Goal: Information Seeking & Learning: Learn about a topic

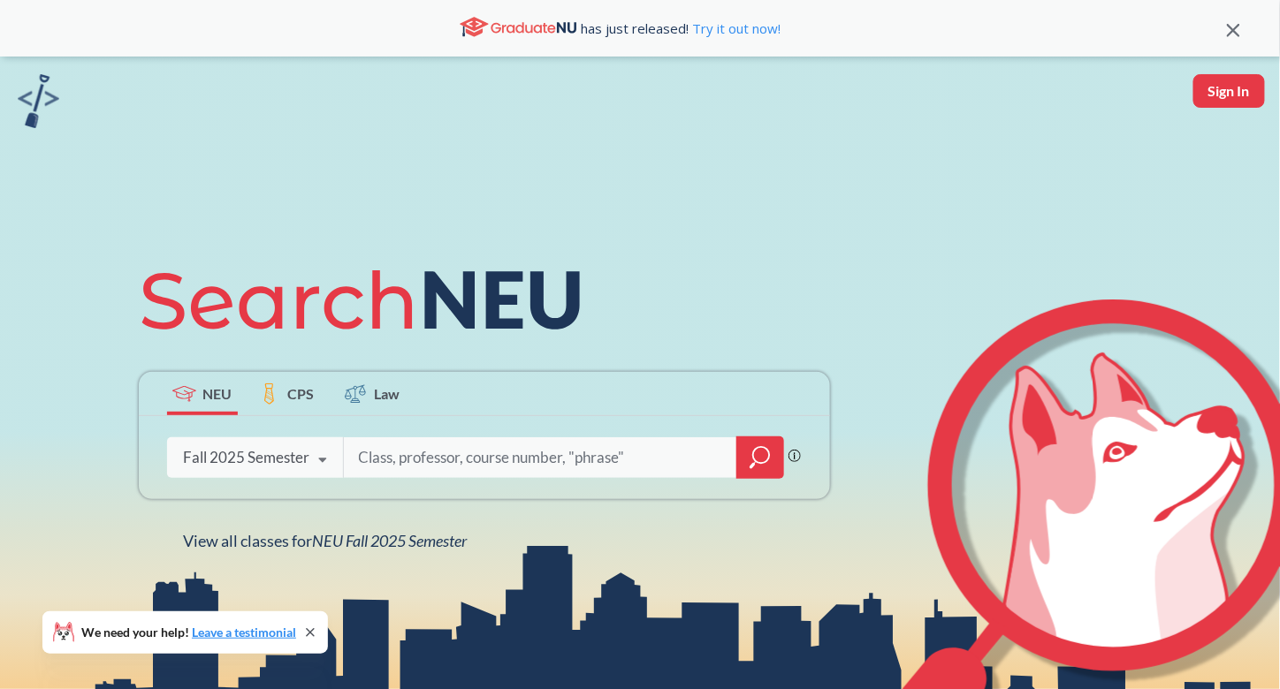
click at [315, 455] on icon at bounding box center [323, 460] width 34 height 49
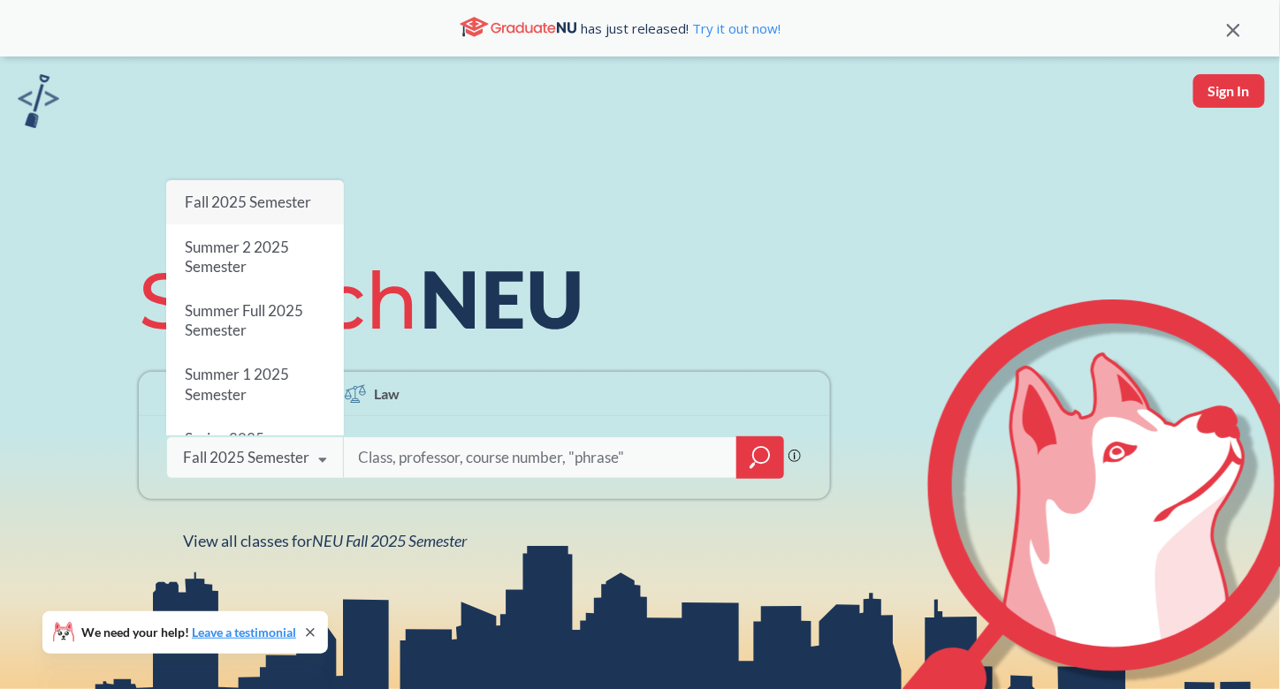
click at [308, 208] on span "Fall 2025 Semester" at bounding box center [247, 202] width 126 height 19
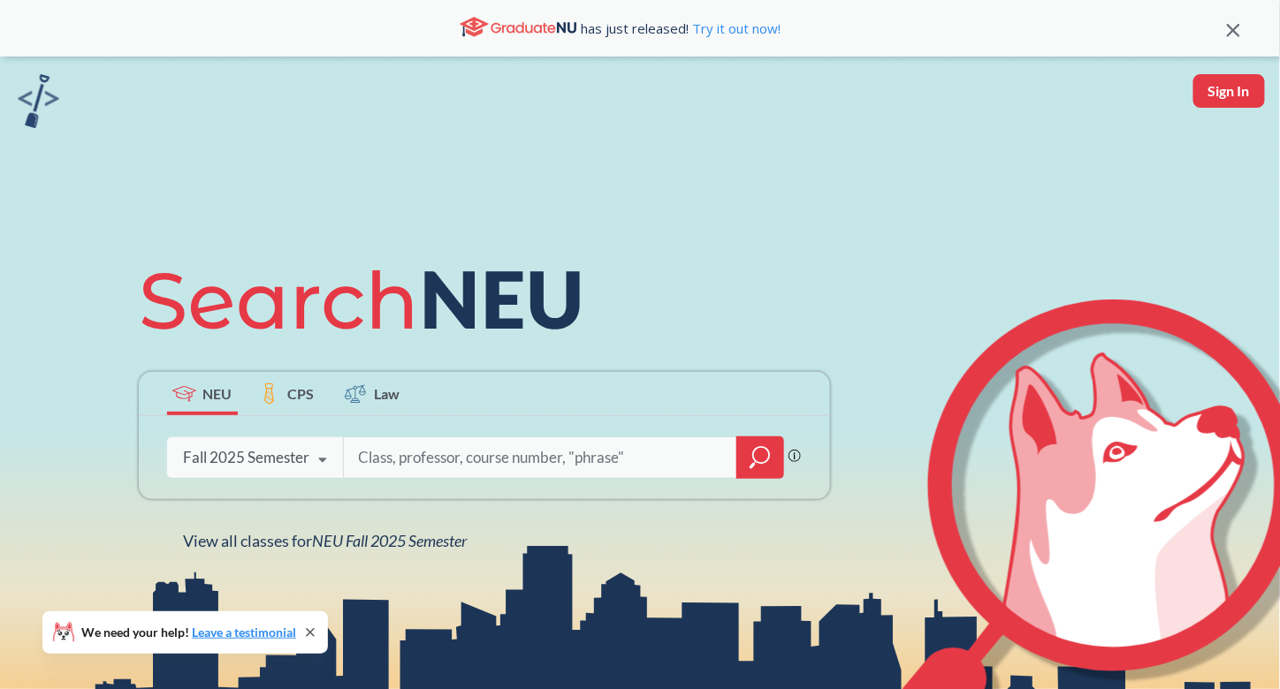
click at [385, 453] on input "search" at bounding box center [541, 457] width 368 height 37
click at [321, 458] on icon at bounding box center [323, 460] width 34 height 49
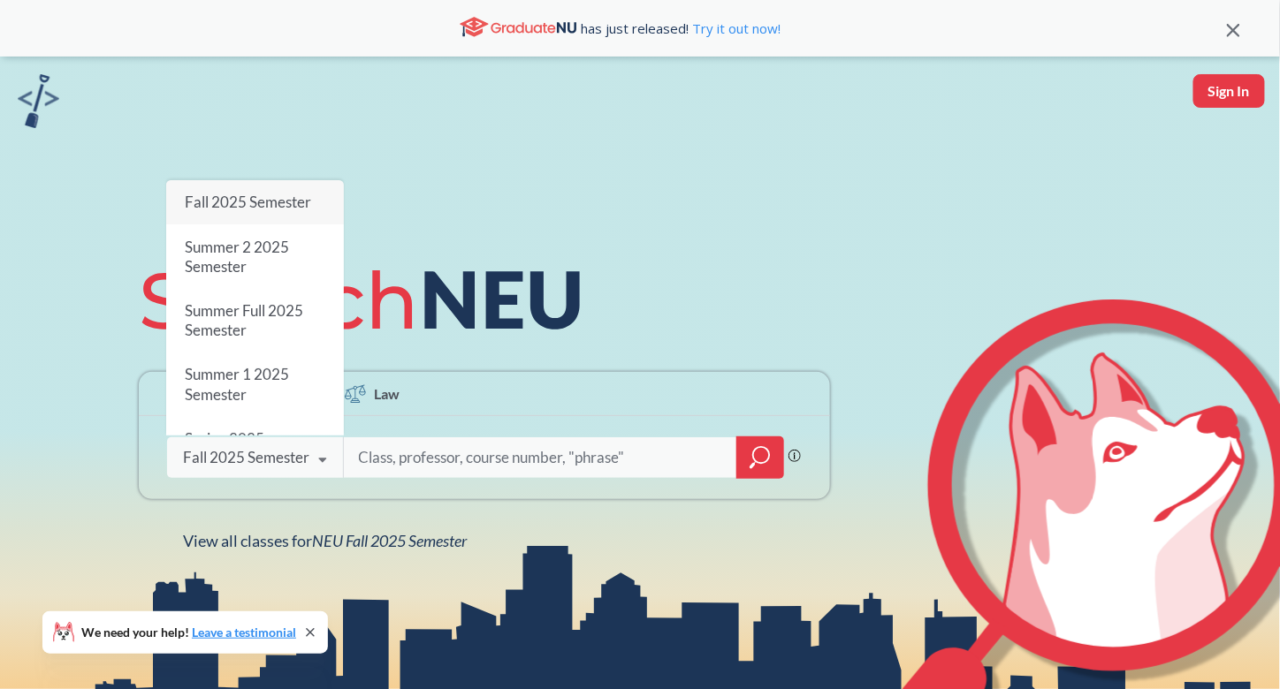
click at [321, 458] on icon at bounding box center [323, 460] width 34 height 49
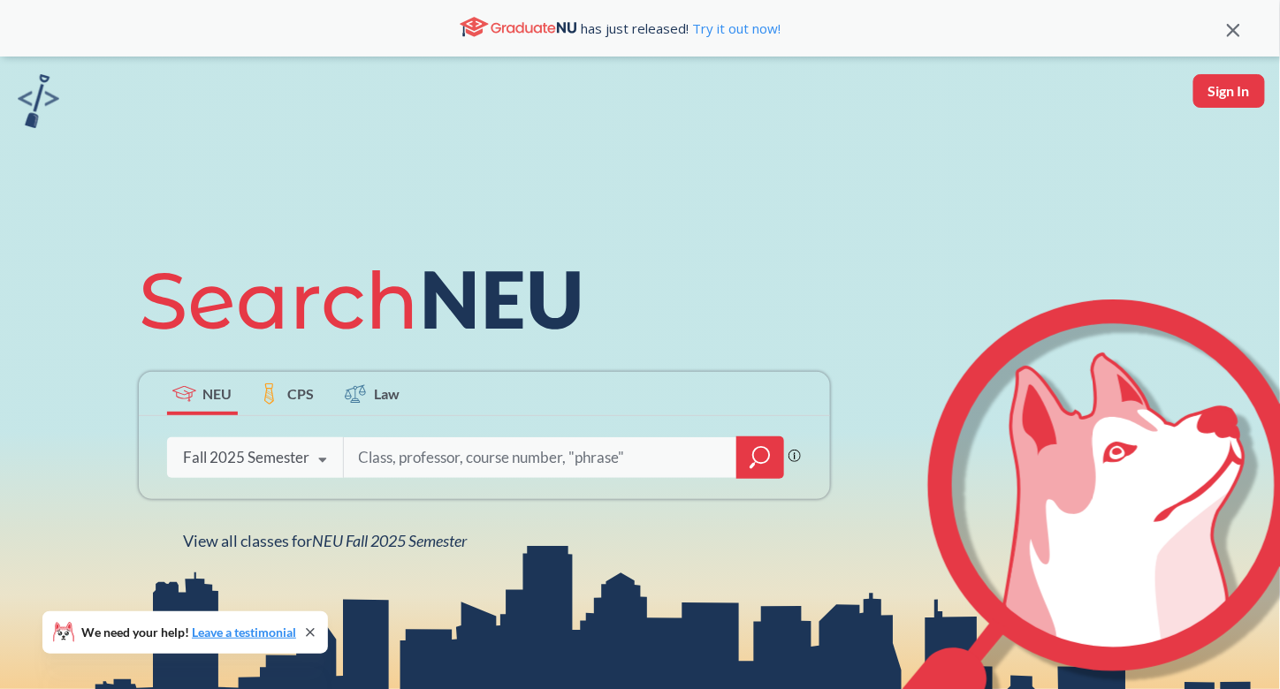
click at [751, 446] on icon "magnifying glass" at bounding box center [760, 457] width 21 height 25
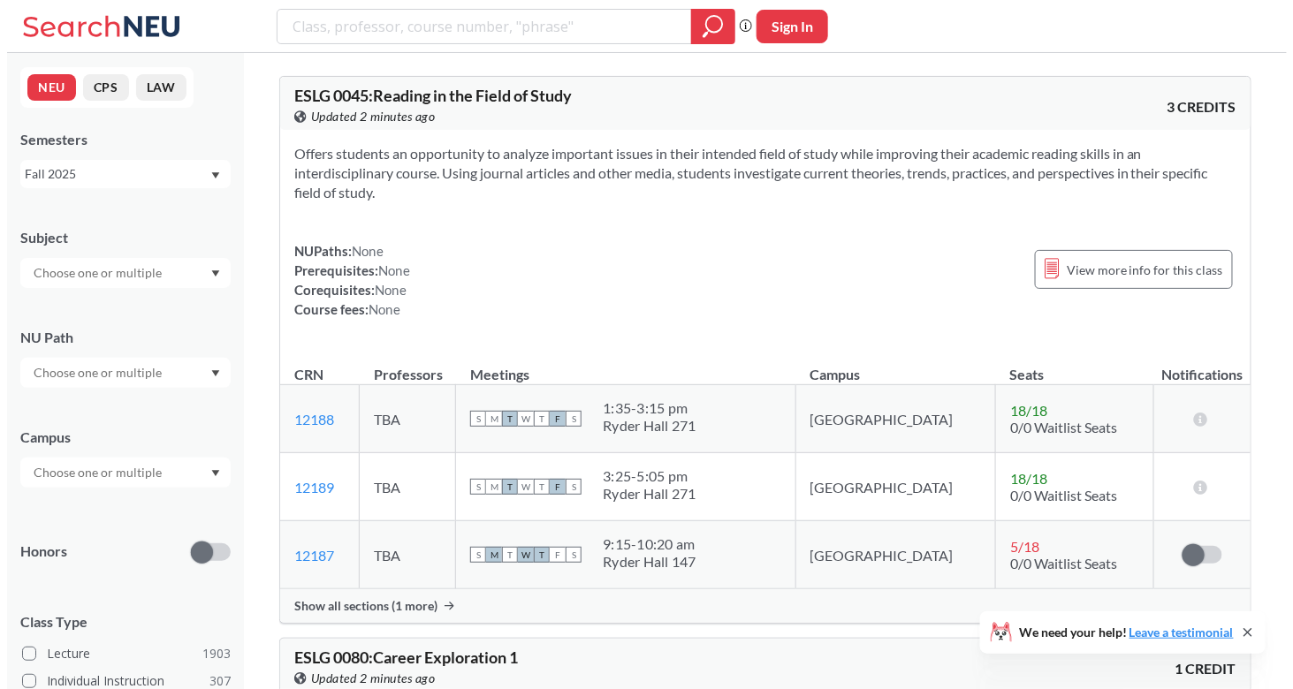
scroll to position [198, 0]
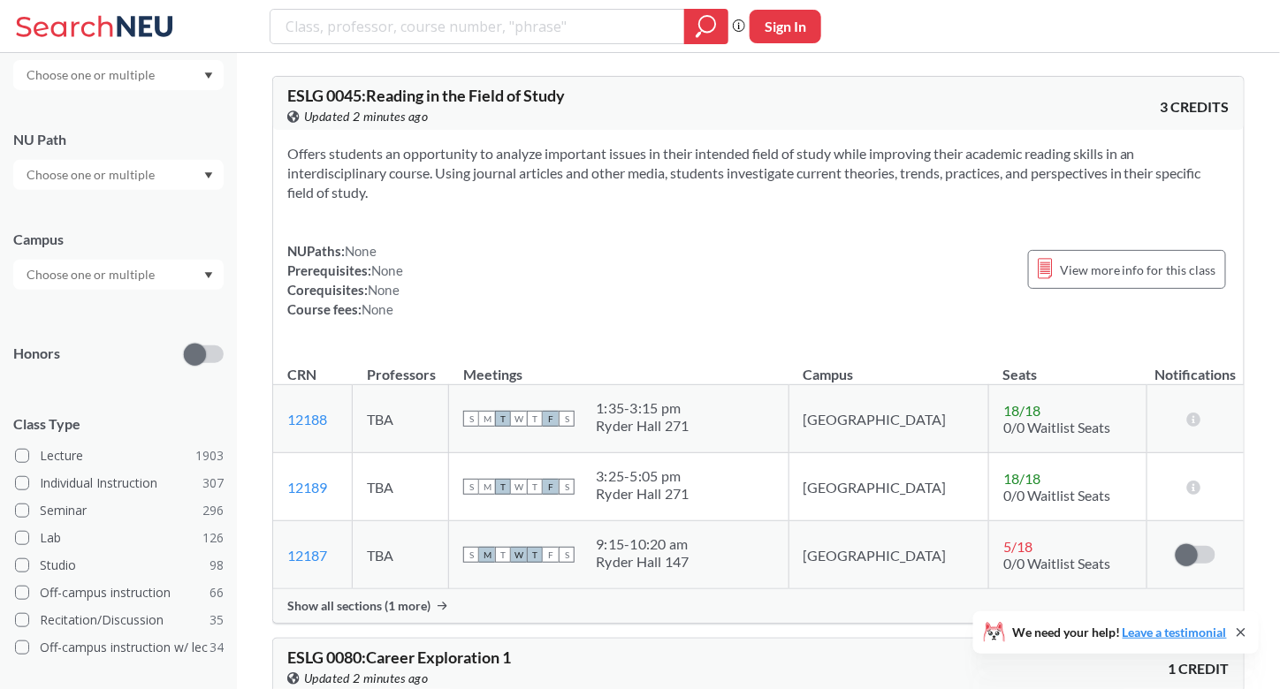
click at [149, 275] on input "text" at bounding box center [92, 274] width 148 height 21
click at [147, 326] on div "[GEOGRAPHIC_DATA] ( 2061 )" at bounding box center [118, 314] width 210 height 49
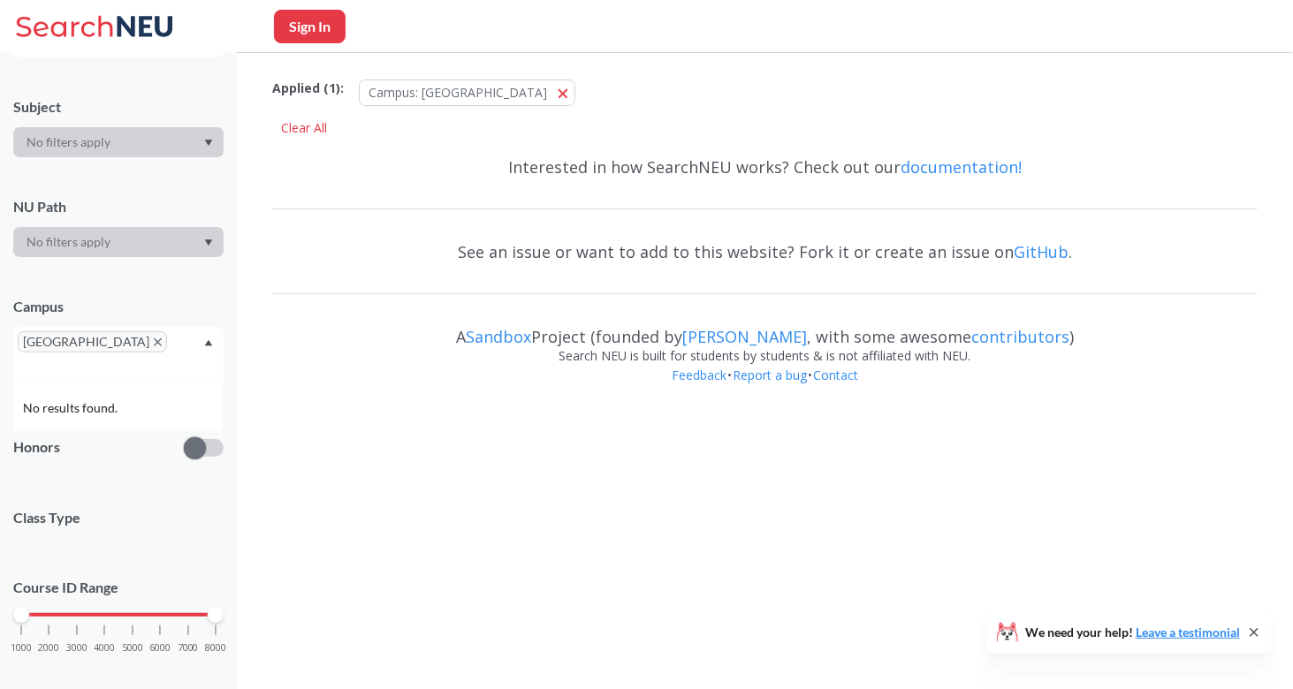
scroll to position [198, 0]
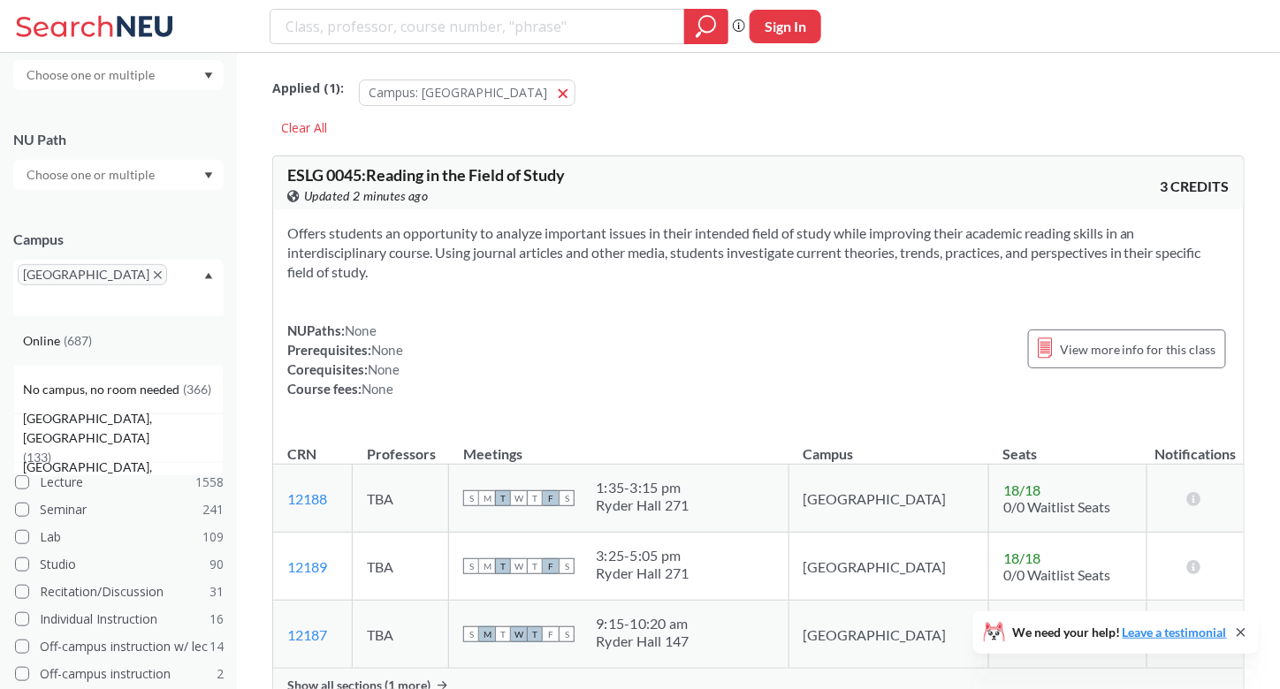
click at [132, 331] on div "Online ( 687 )" at bounding box center [123, 340] width 200 height 19
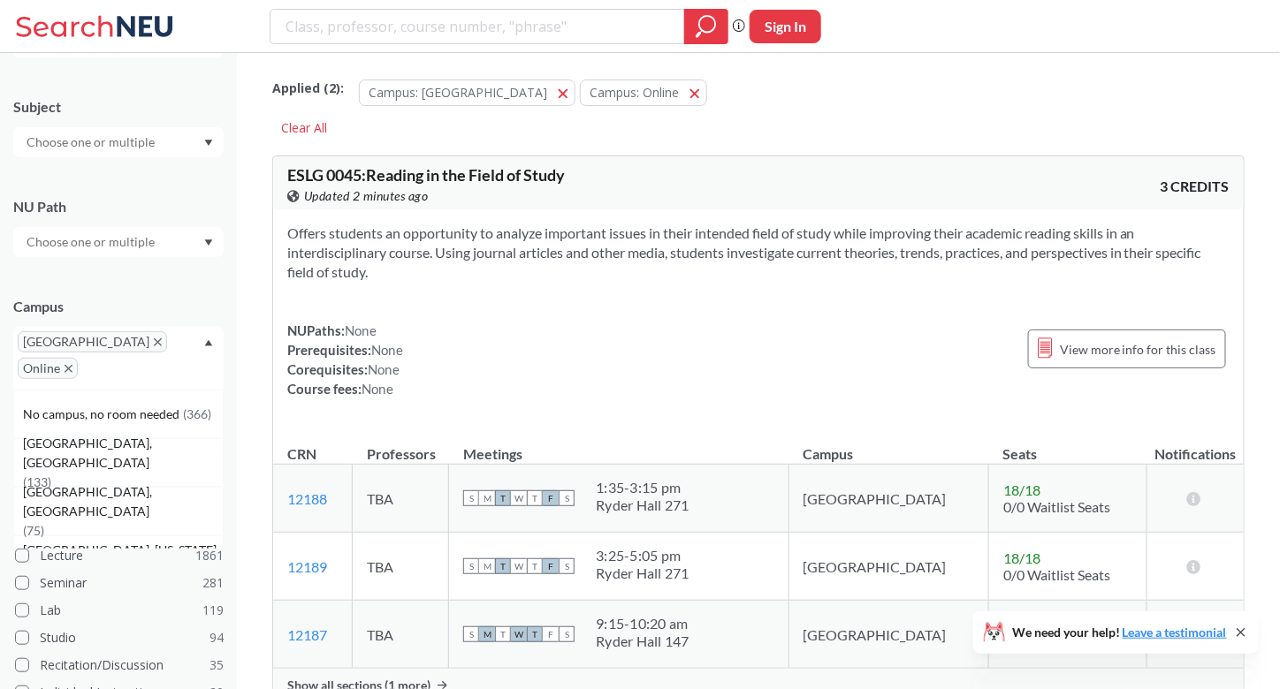
scroll to position [198, 0]
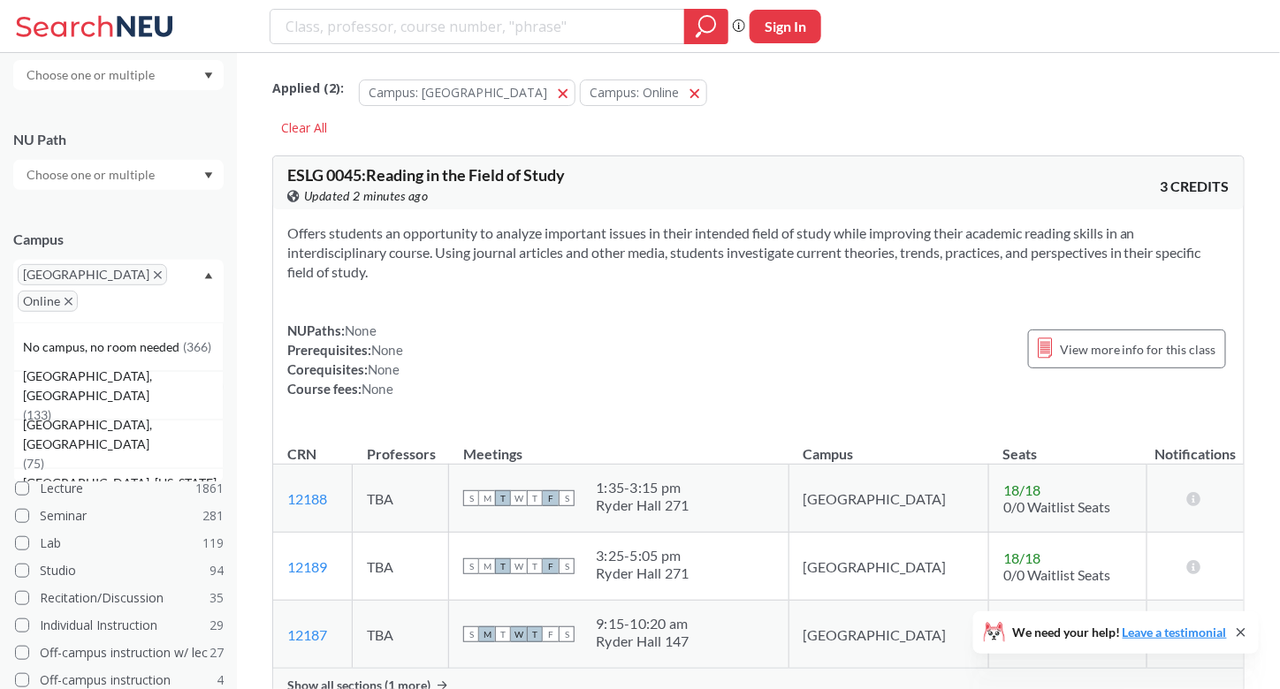
click at [202, 278] on div "Boston Online" at bounding box center [118, 291] width 210 height 63
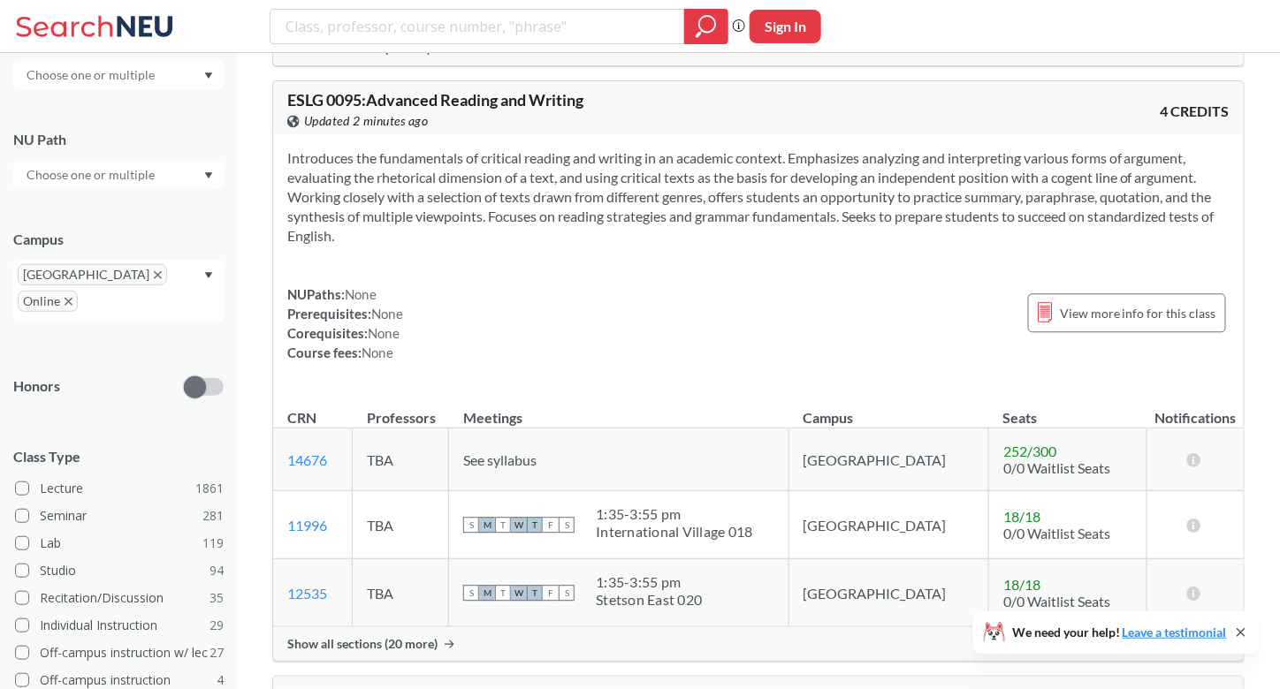
scroll to position [1175, 0]
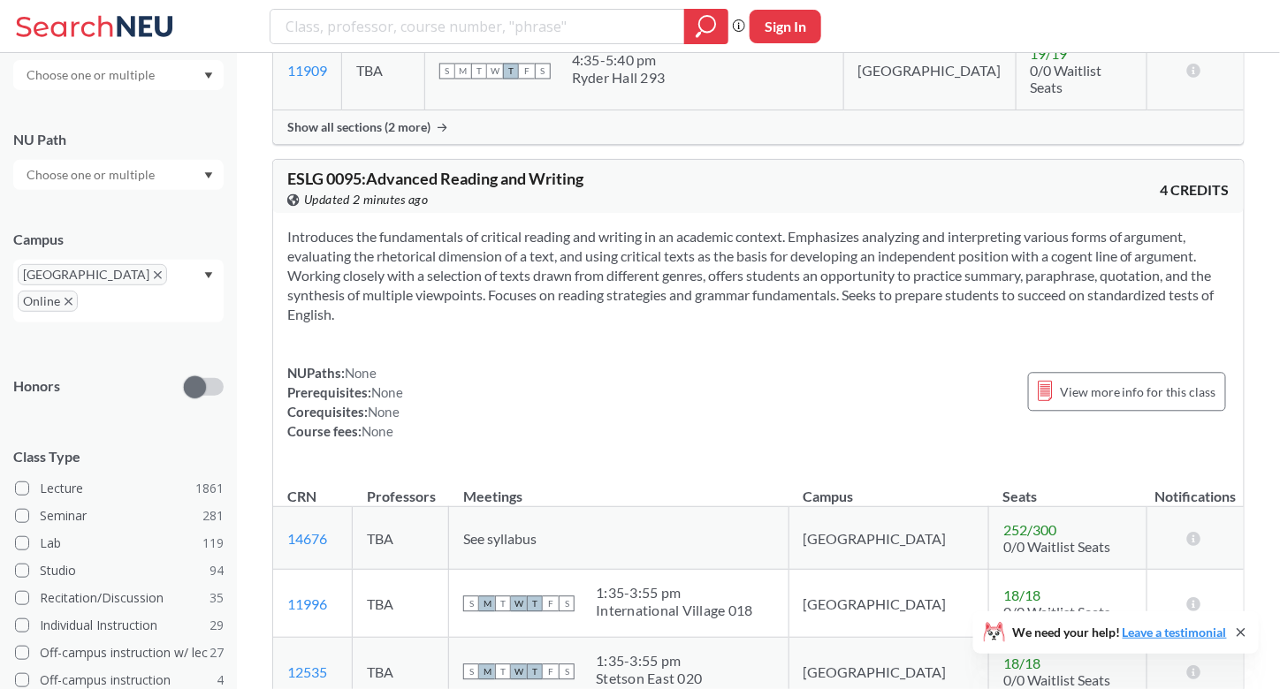
click at [1235, 632] on icon at bounding box center [1241, 633] width 14 height 14
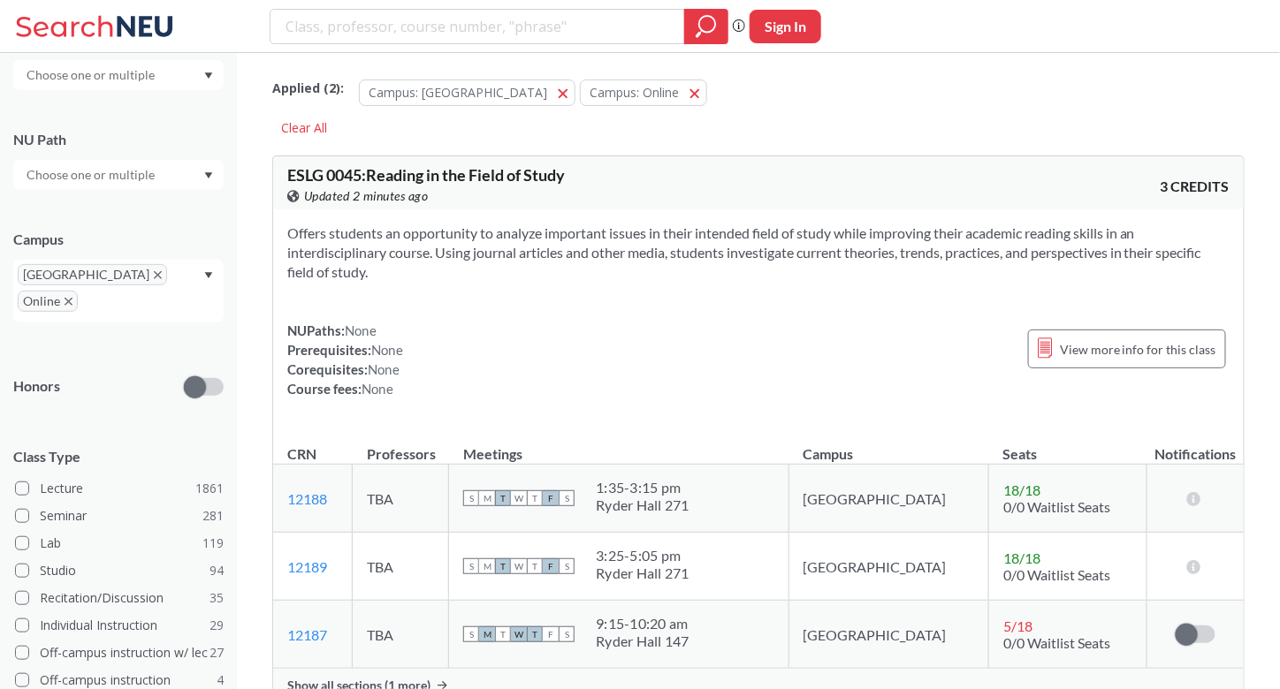
scroll to position [0, 0]
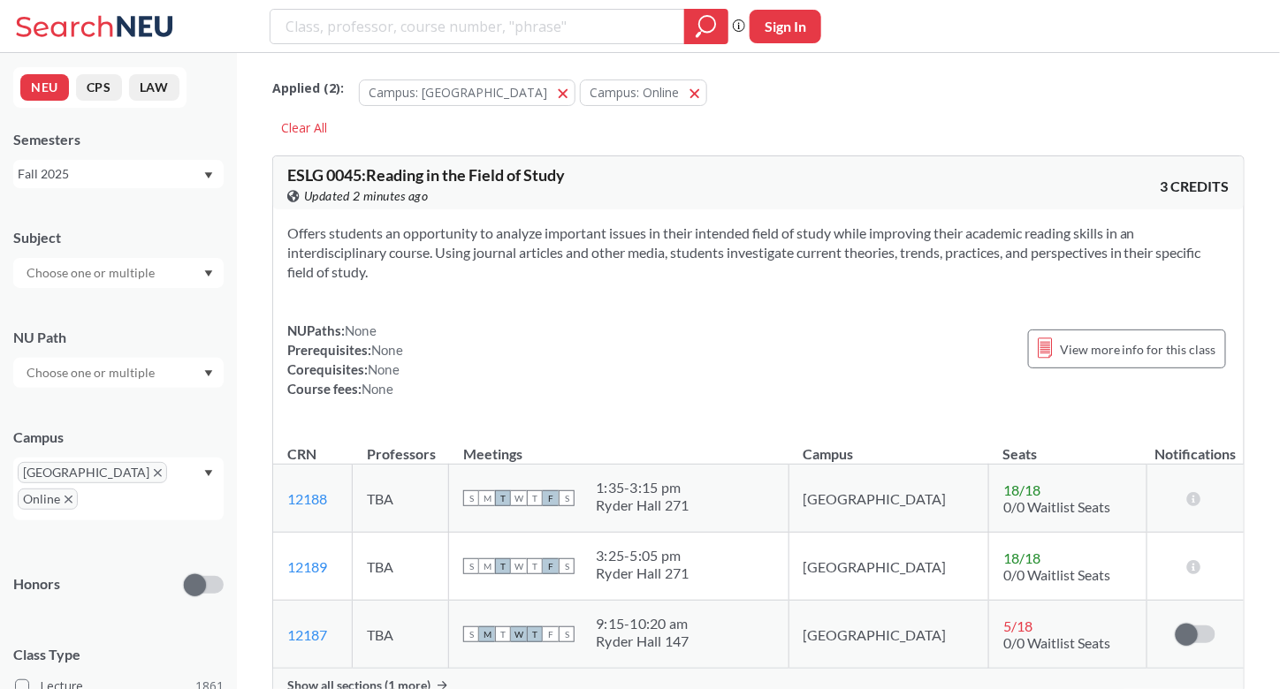
click at [176, 278] on div at bounding box center [118, 273] width 210 height 30
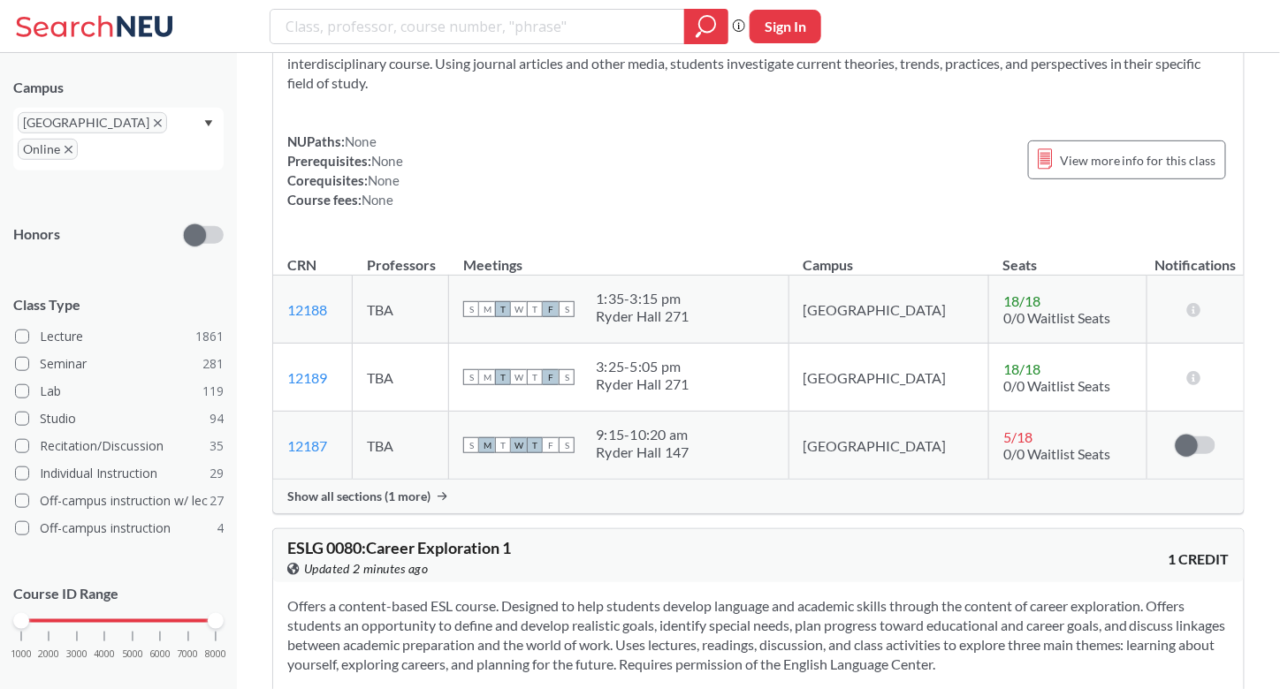
scroll to position [192, 0]
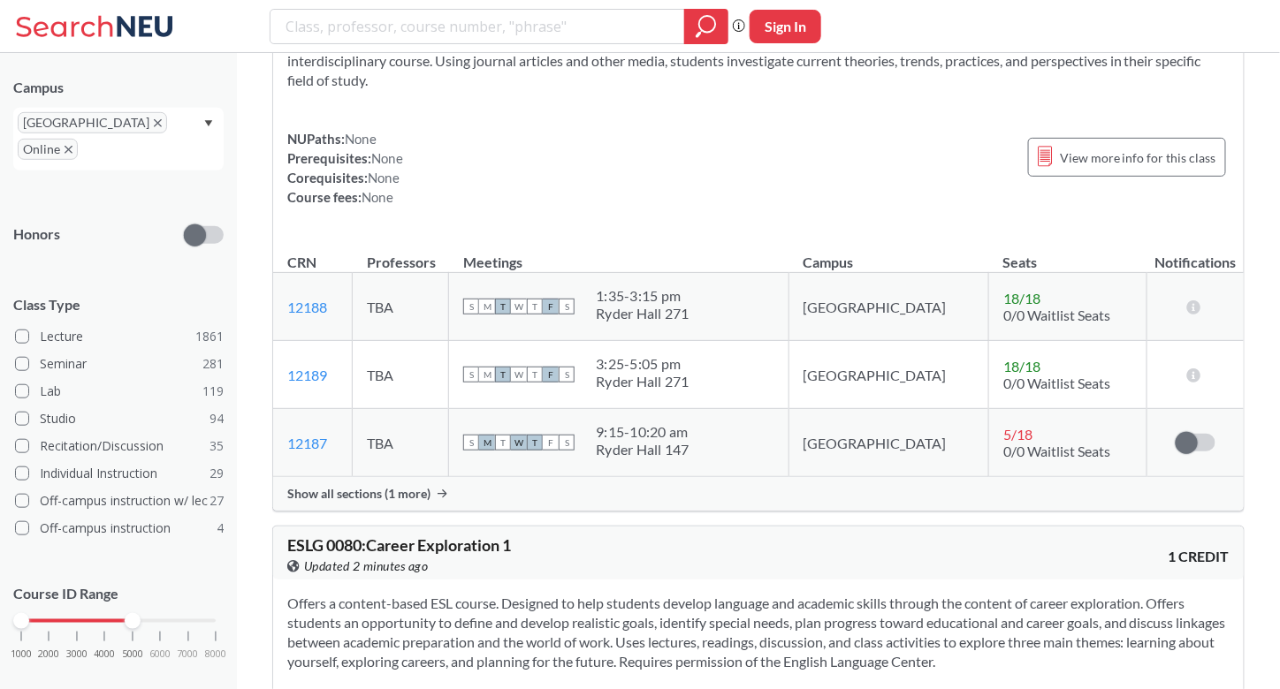
drag, startPoint x: 209, startPoint y: 596, endPoint x: 130, endPoint y: 593, distance: 78.7
click at [130, 613] on div at bounding box center [133, 621] width 16 height 16
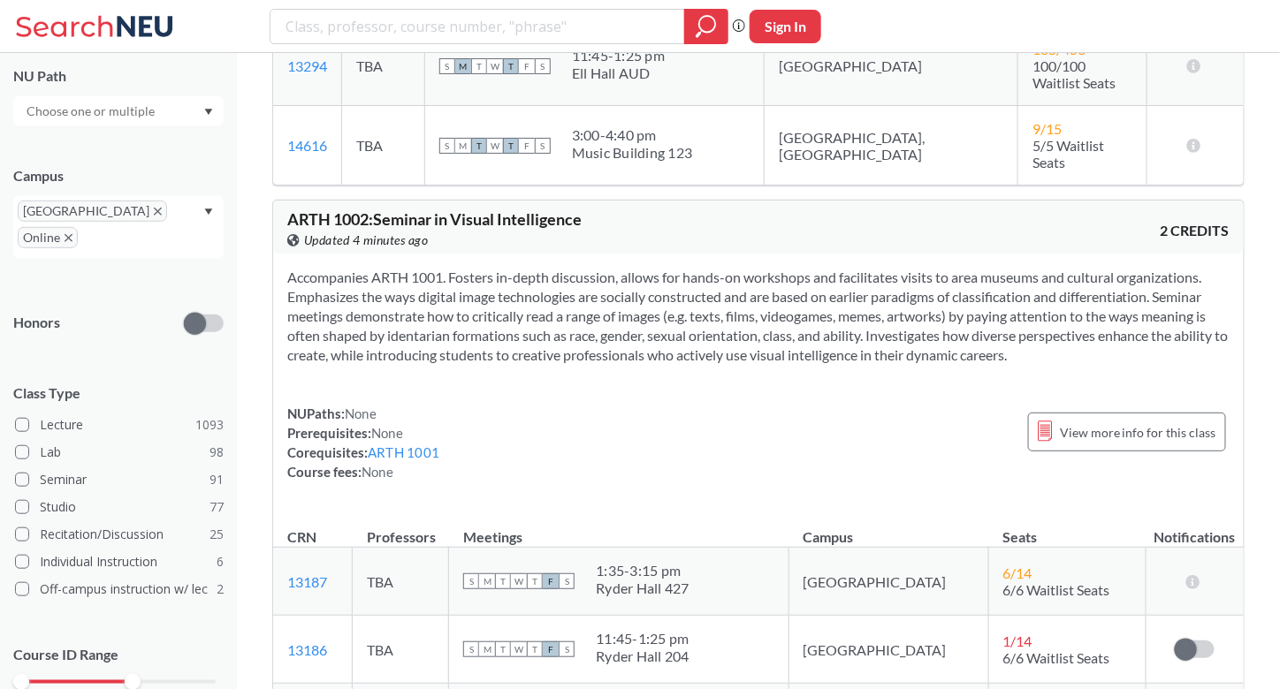
scroll to position [13826, 0]
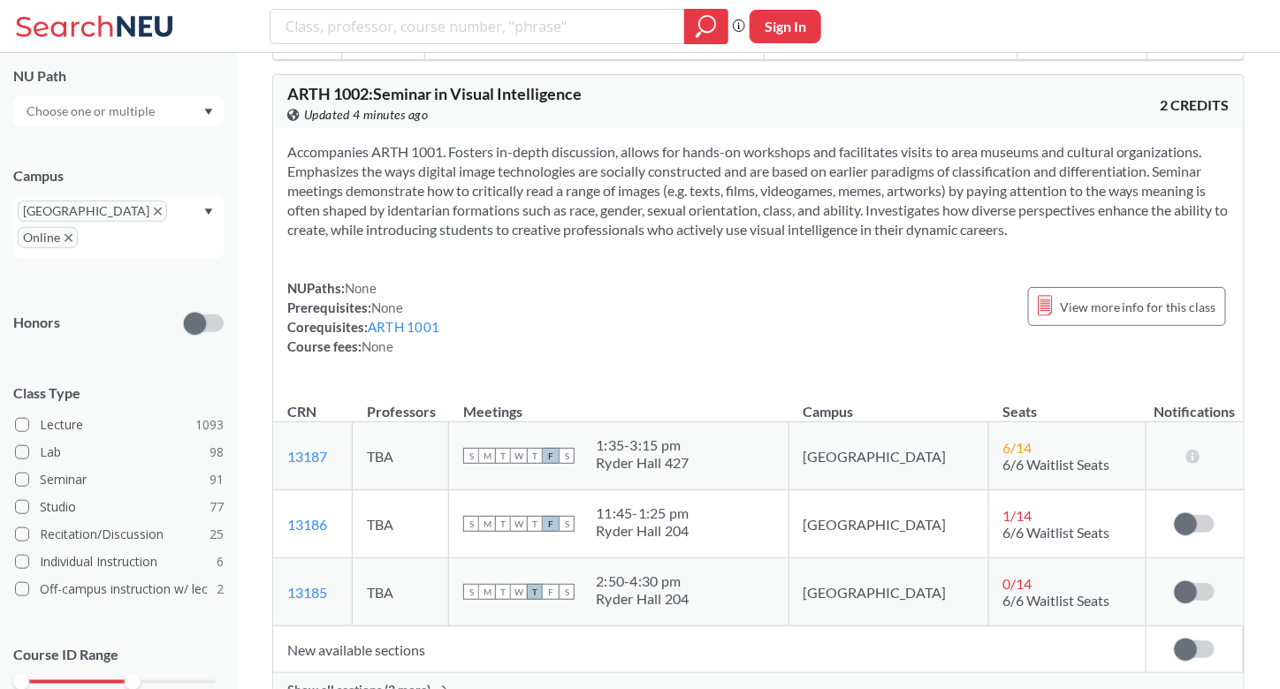
click at [146, 106] on input "text" at bounding box center [92, 111] width 148 height 21
type input "mech"
click at [204, 110] on icon "Dropdown arrow" at bounding box center [208, 112] width 9 height 7
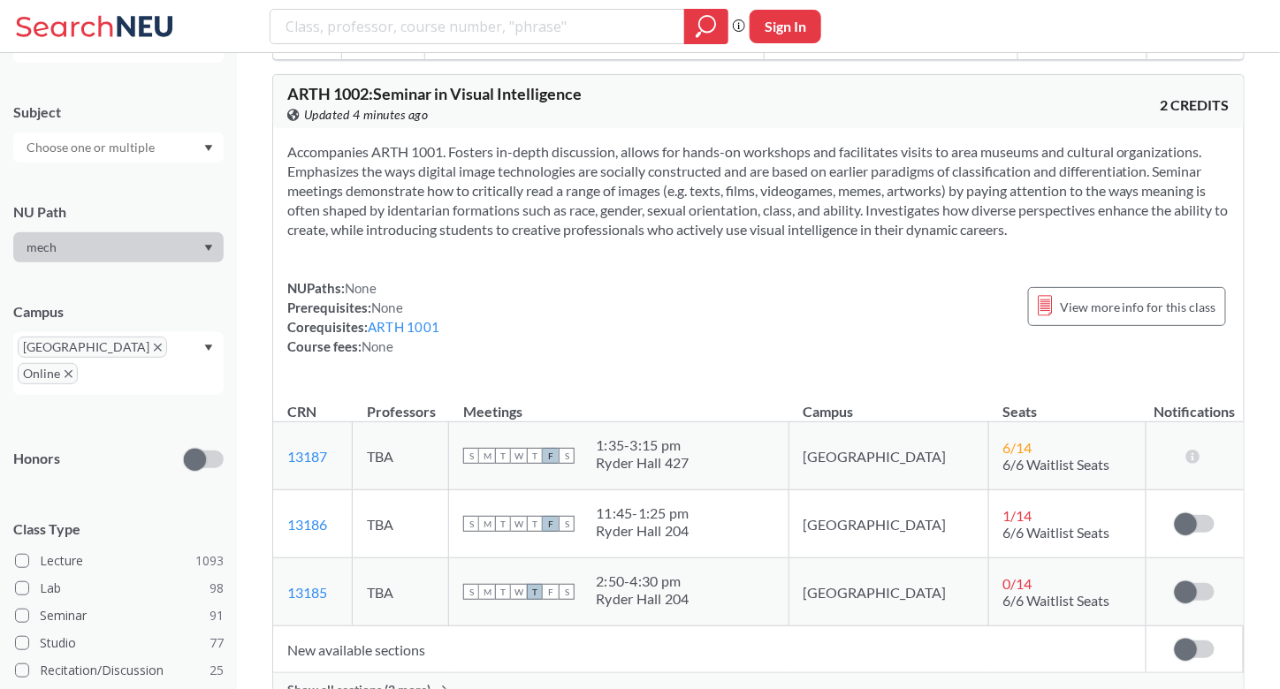
click at [135, 151] on input "text" at bounding box center [92, 147] width 148 height 21
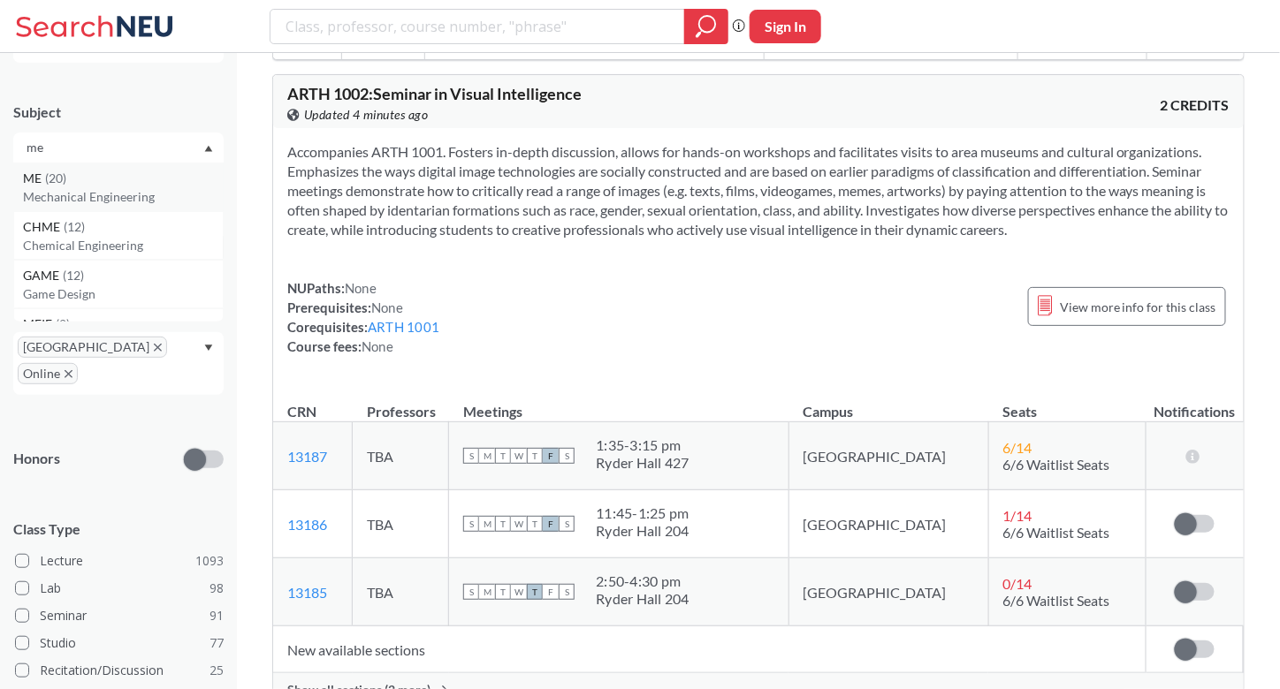
type input "me"
click at [130, 205] on div "ME ( 20 ) Mechanical Engineering" at bounding box center [118, 187] width 210 height 49
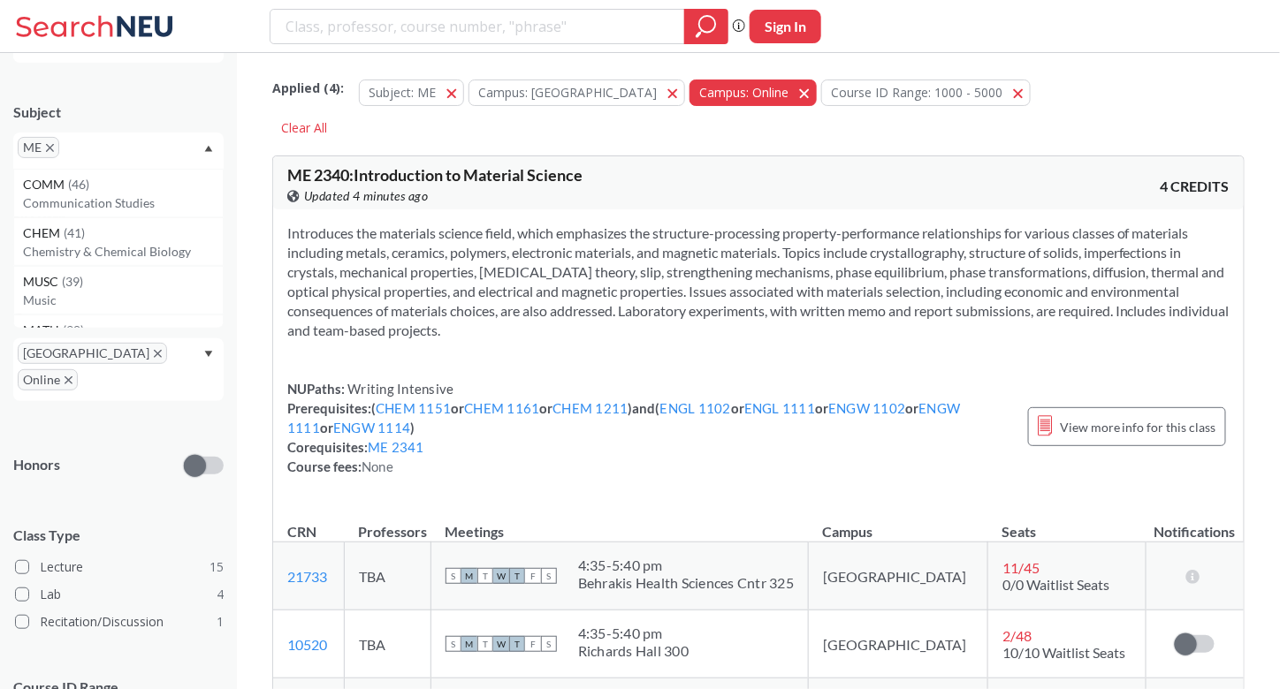
click at [718, 98] on button "Campus: Online Online" at bounding box center [752, 93] width 127 height 27
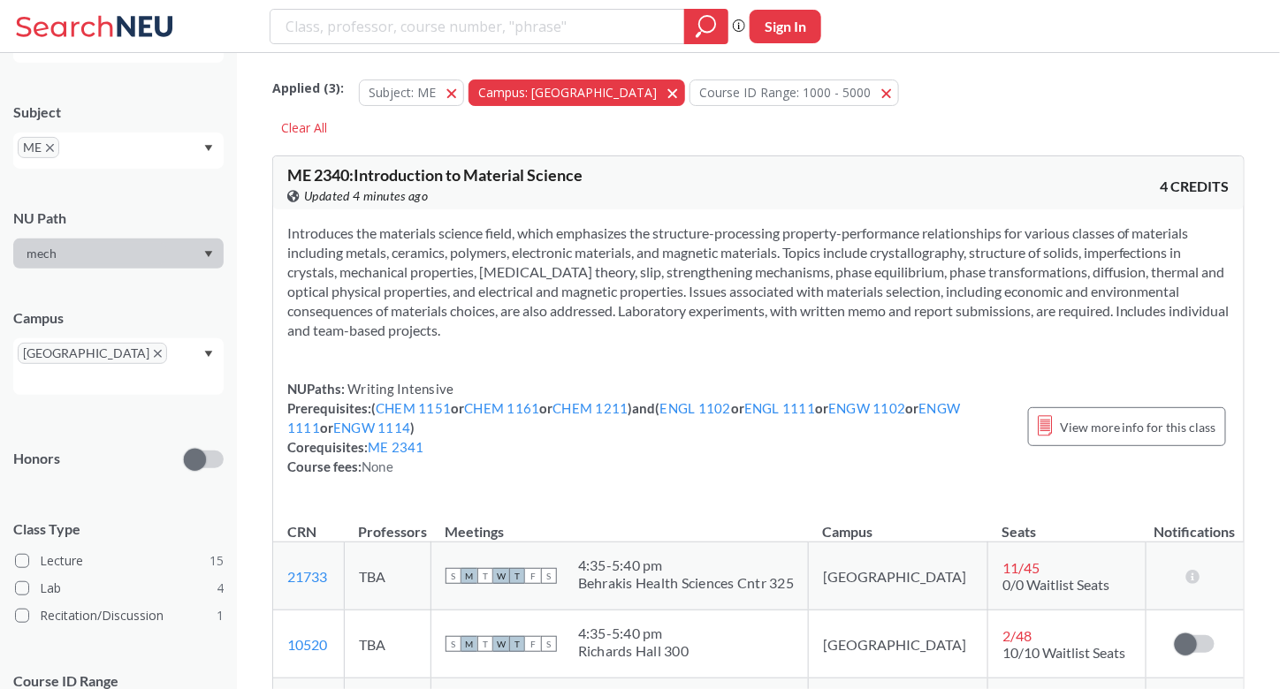
click at [593, 93] on button "Campus: [GEOGRAPHIC_DATA]" at bounding box center [576, 93] width 217 height 27
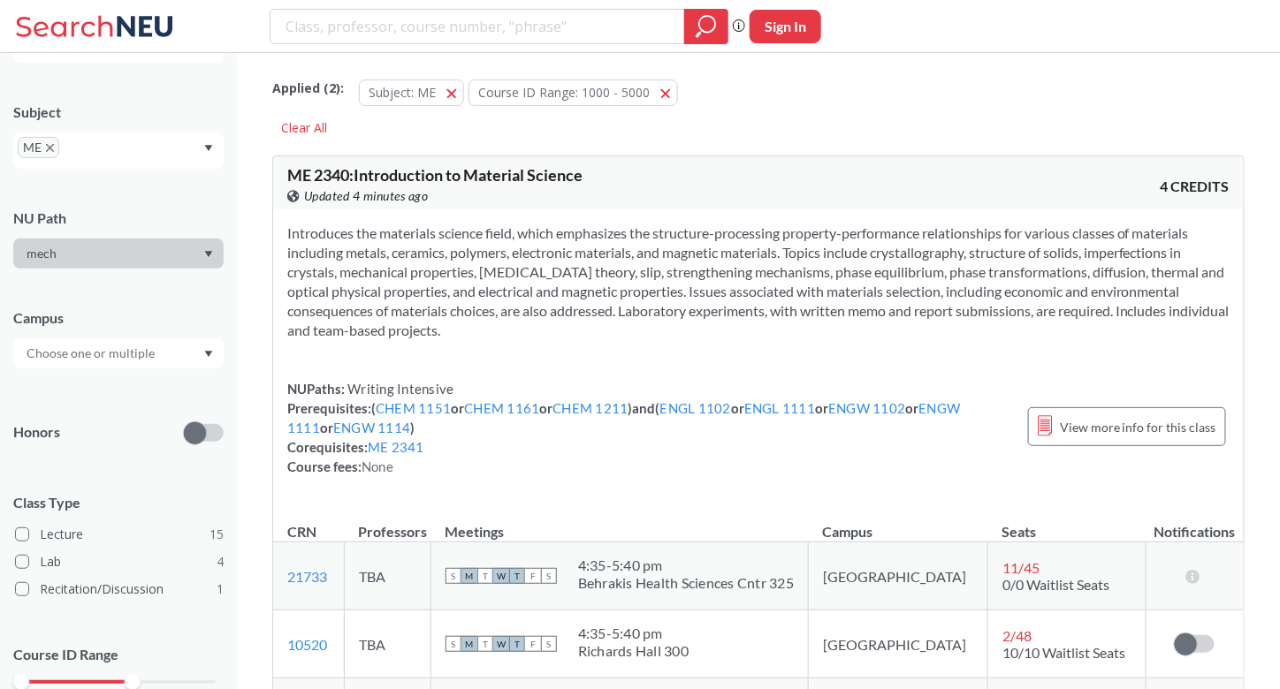
click at [121, 335] on div "Campus" at bounding box center [118, 330] width 210 height 78
click at [127, 343] on input "text" at bounding box center [92, 353] width 148 height 21
click at [149, 339] on div at bounding box center [118, 354] width 210 height 30
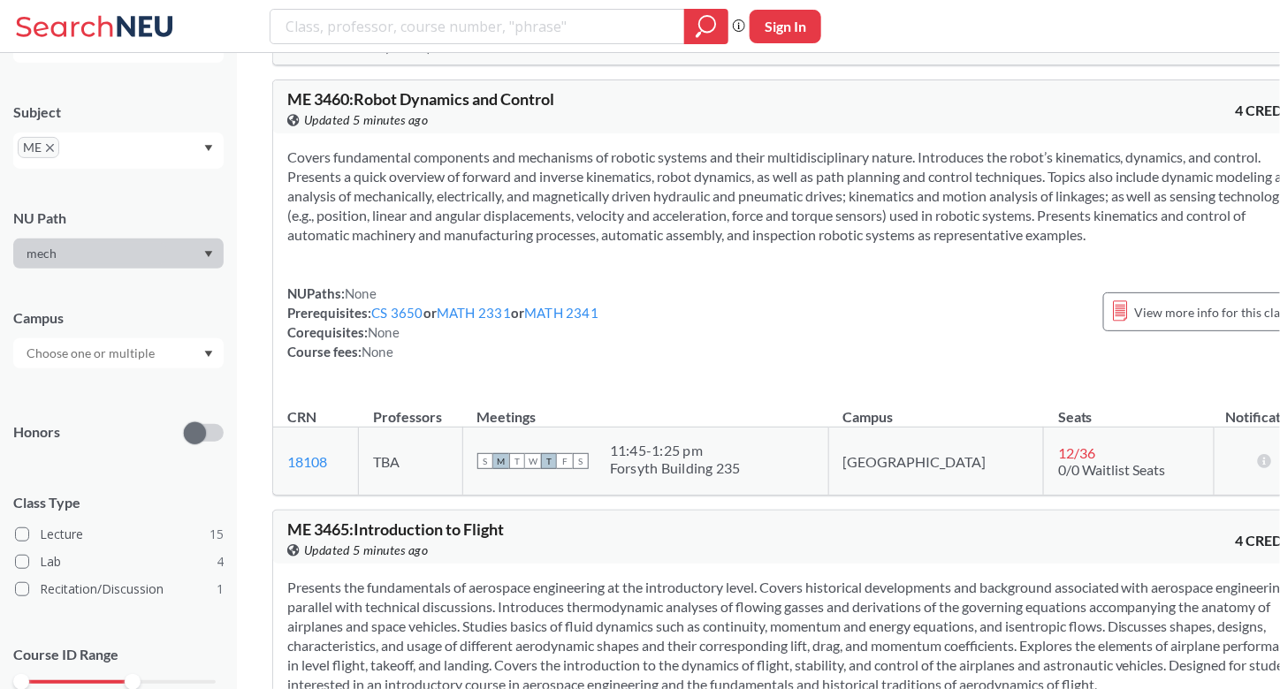
scroll to position [5325, 0]
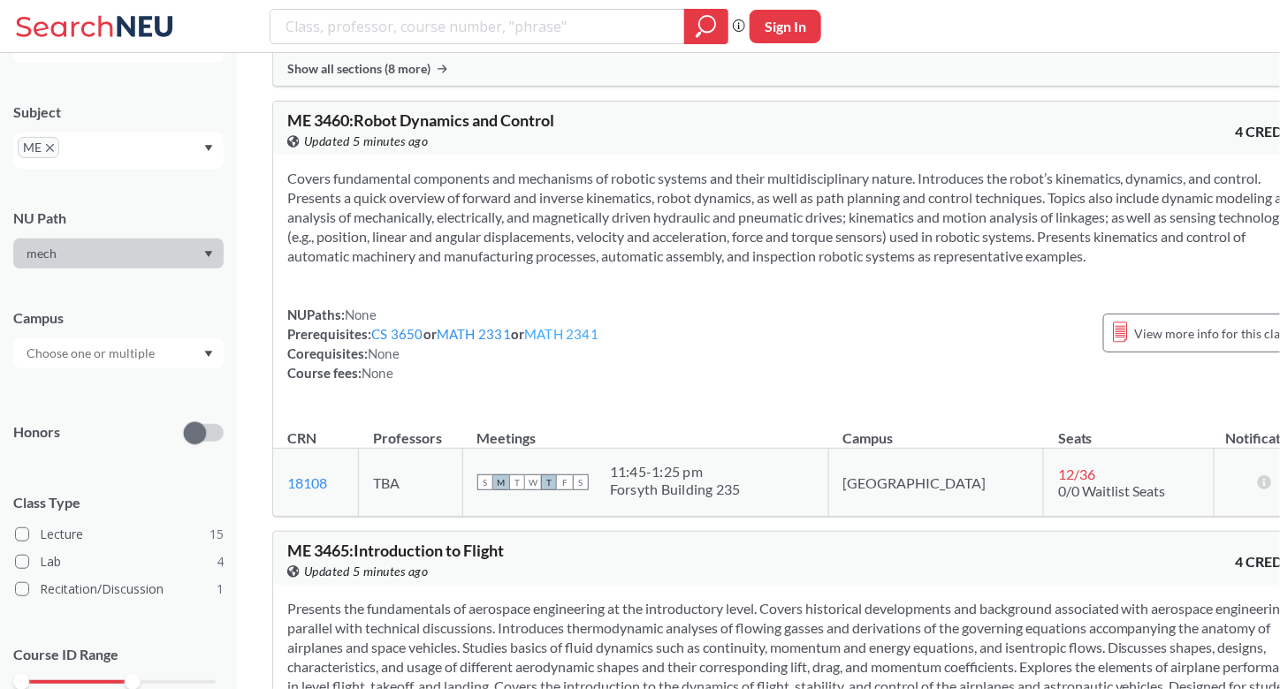
click at [590, 342] on link "MATH 2341" at bounding box center [561, 334] width 74 height 16
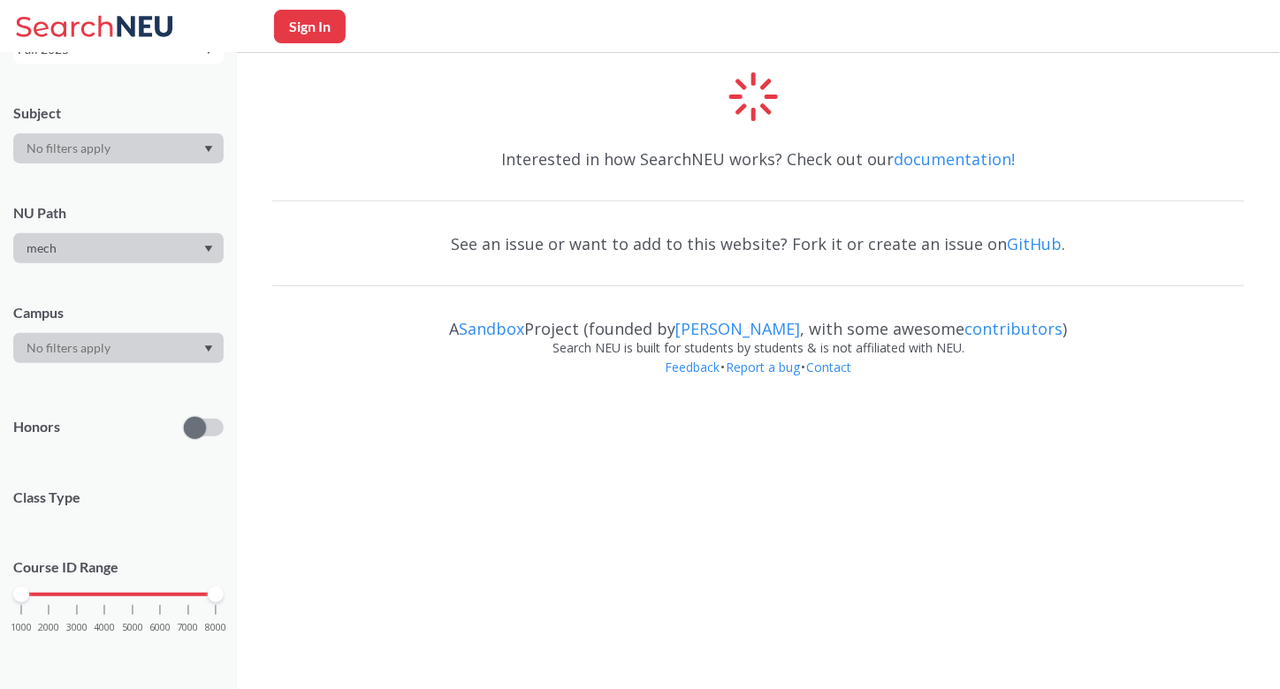
scroll to position [126, 0]
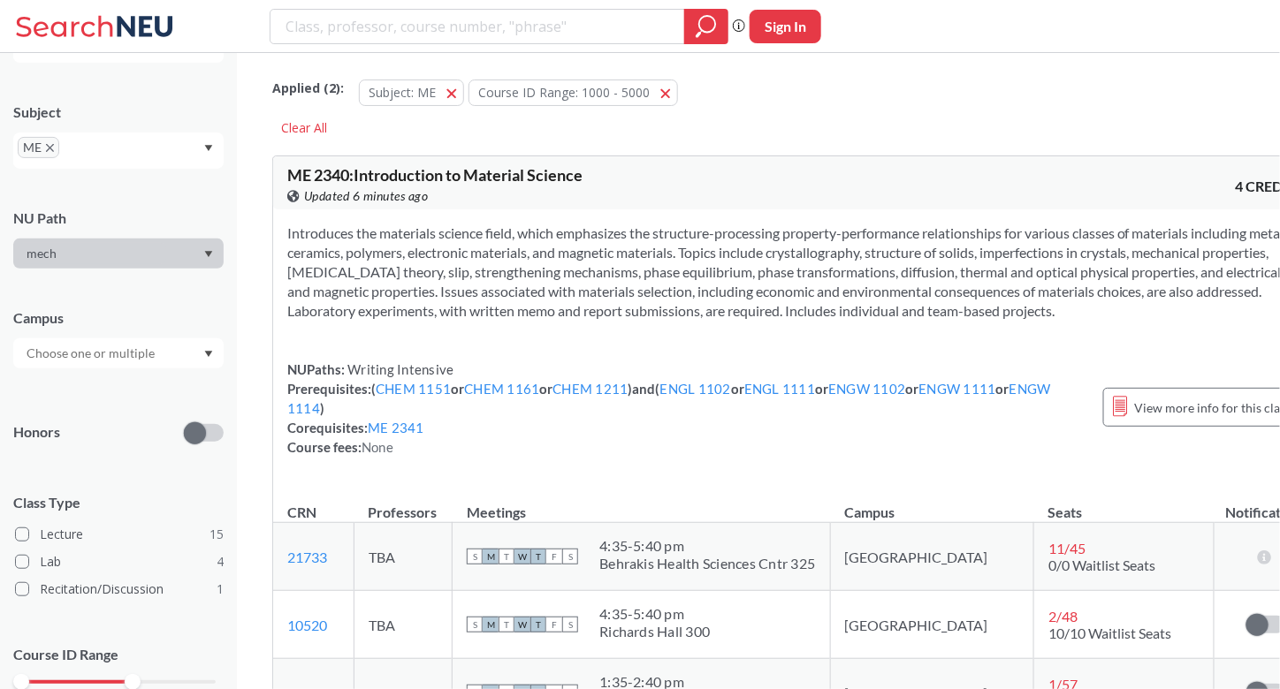
scroll to position [5325, 0]
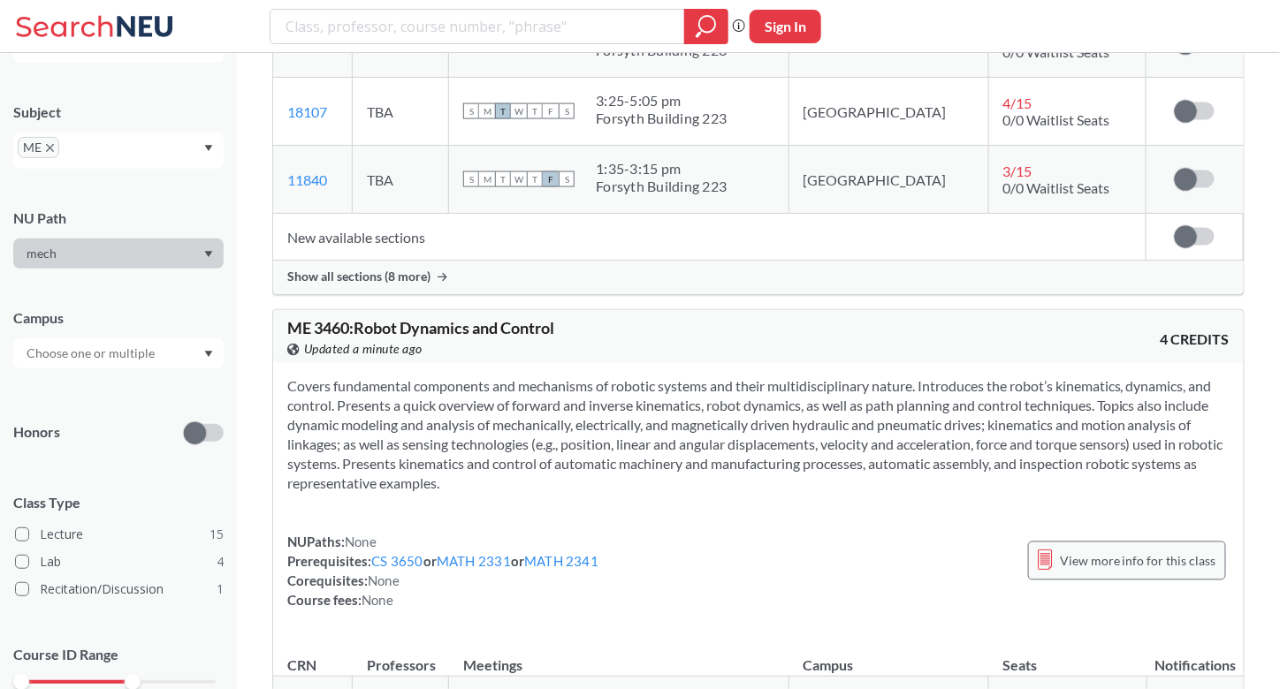
click at [1152, 551] on span "View more info for this class" at bounding box center [1138, 562] width 156 height 22
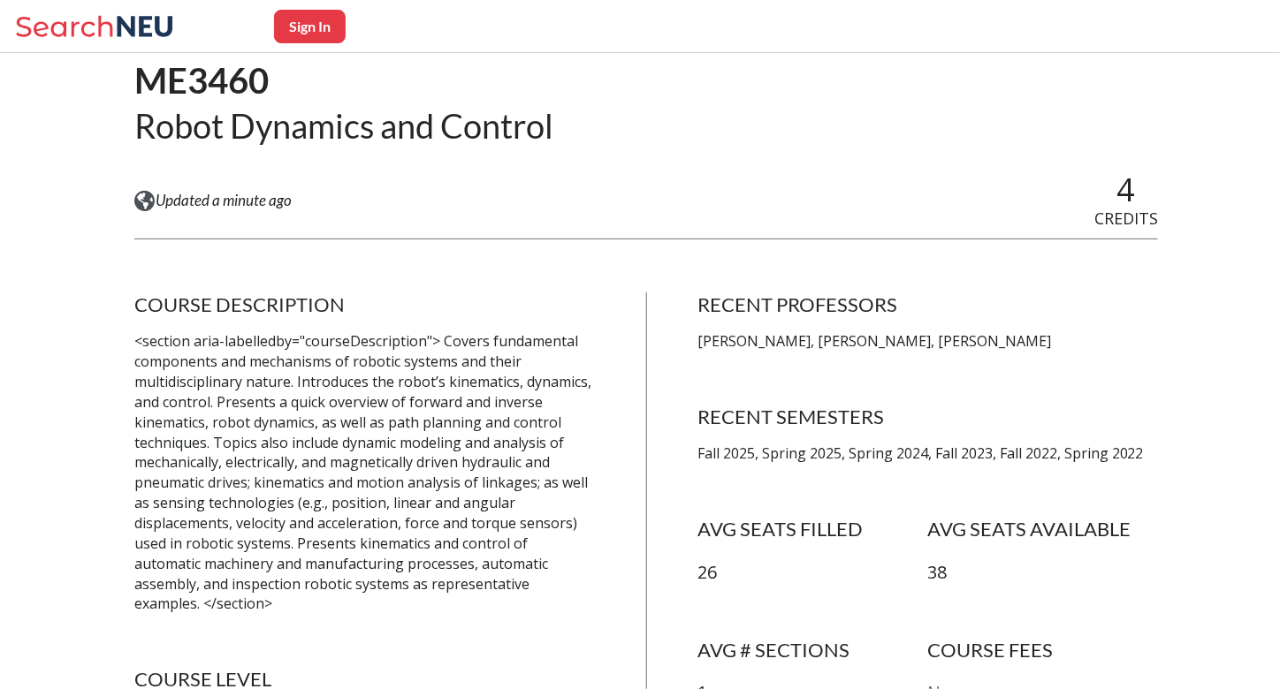
scroll to position [188, 0]
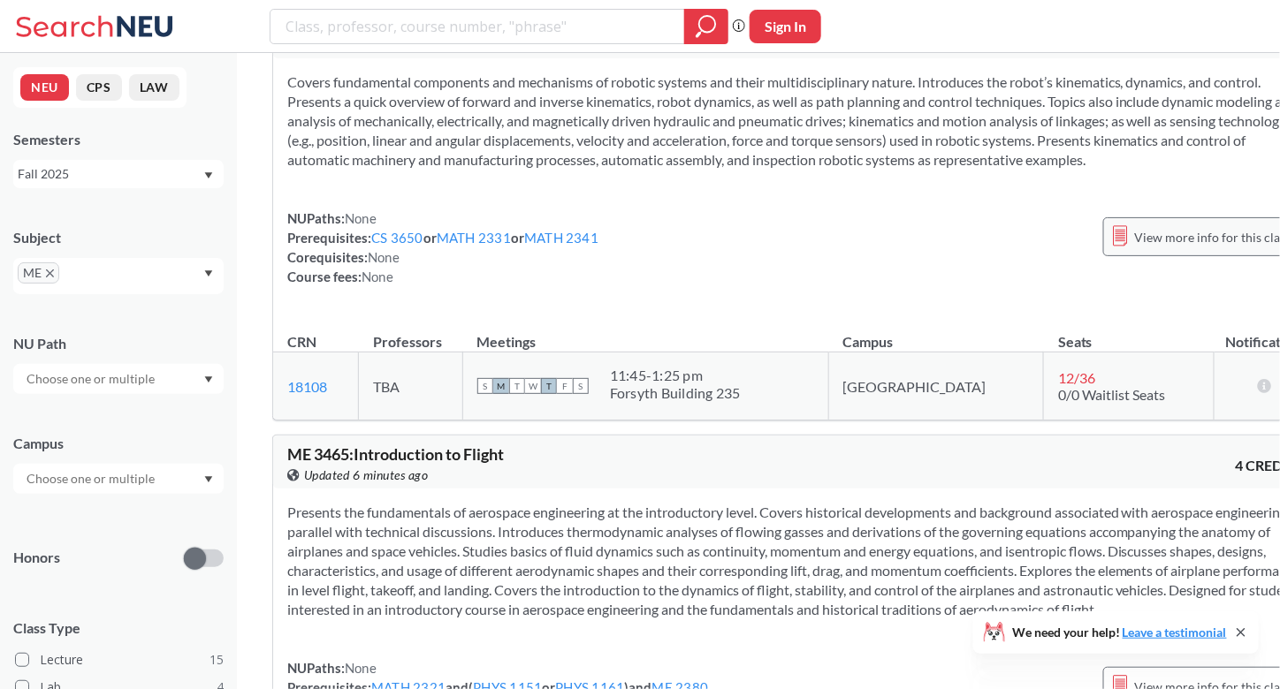
scroll to position [5583, 0]
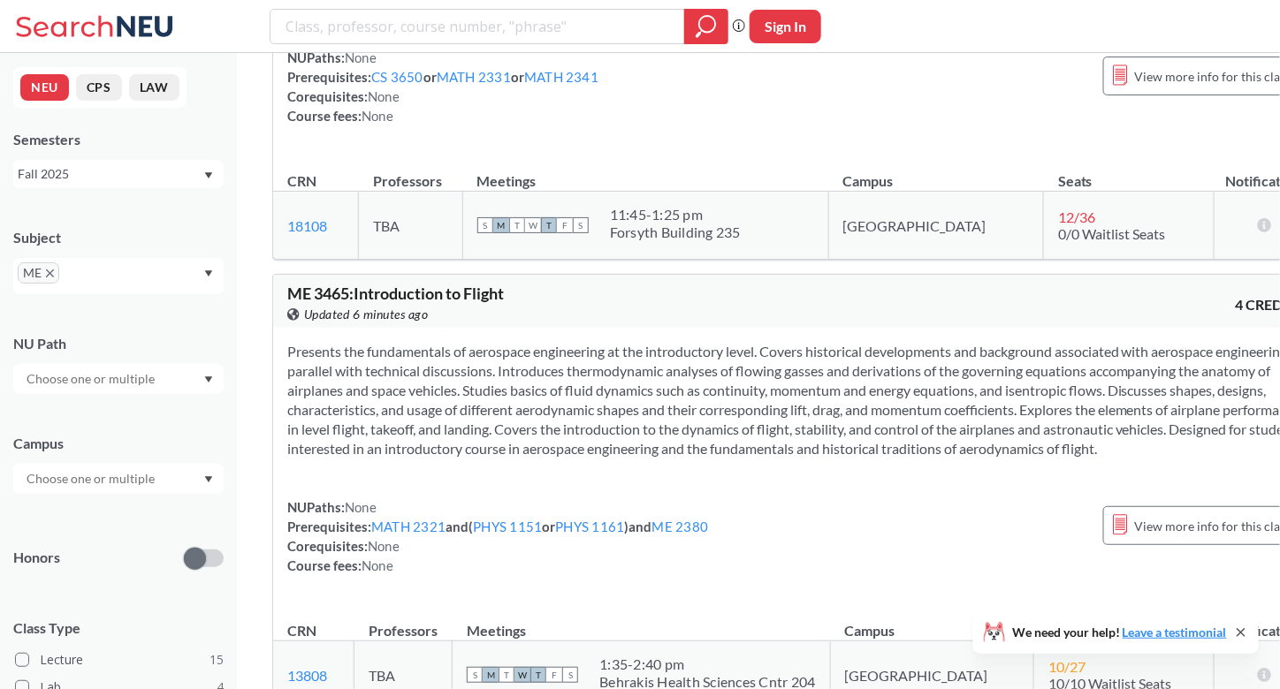
click at [1058, 225] on span "12 / 36" at bounding box center [1076, 217] width 37 height 17
click at [309, 234] on link "18108" at bounding box center [307, 225] width 40 height 17
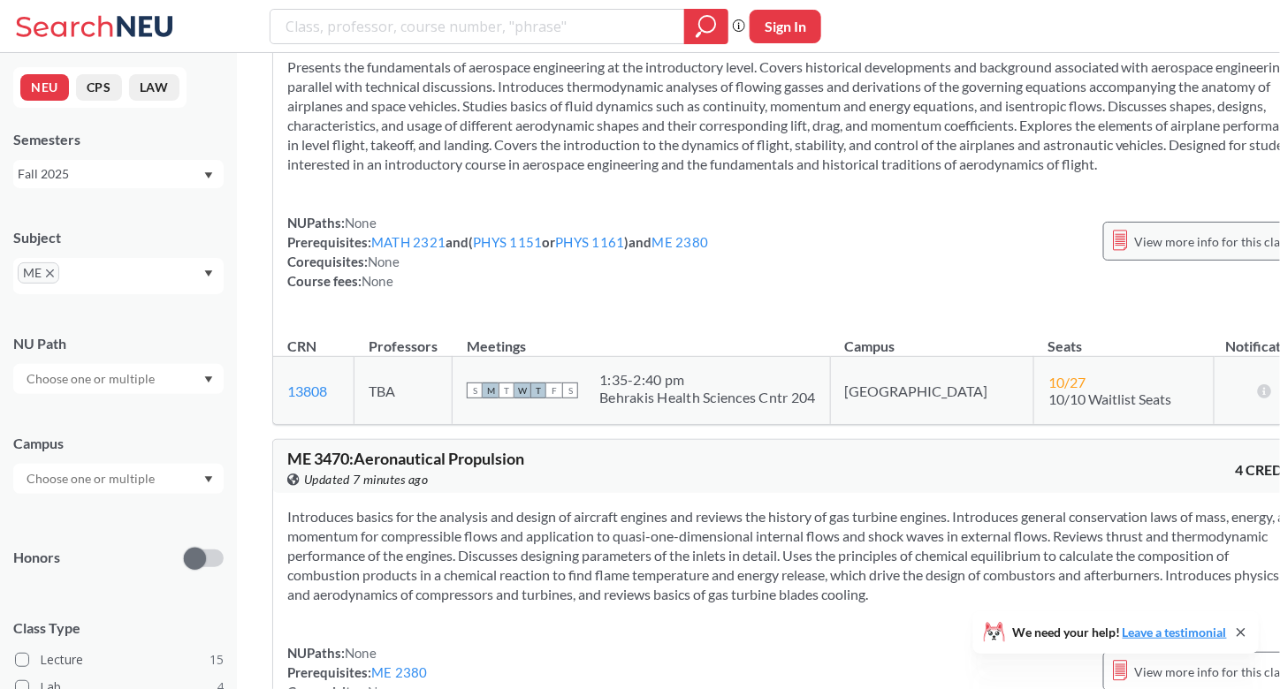
scroll to position [5818, 0]
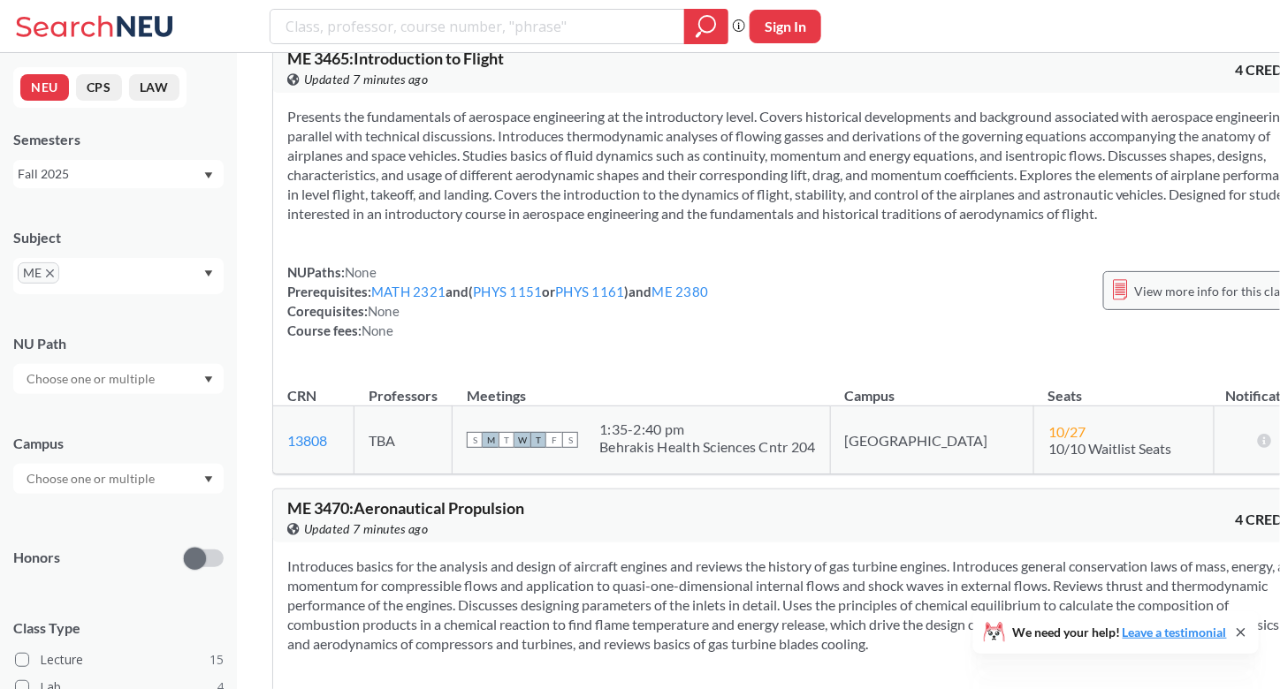
click at [1135, 302] on span "View more info for this class" at bounding box center [1213, 291] width 156 height 22
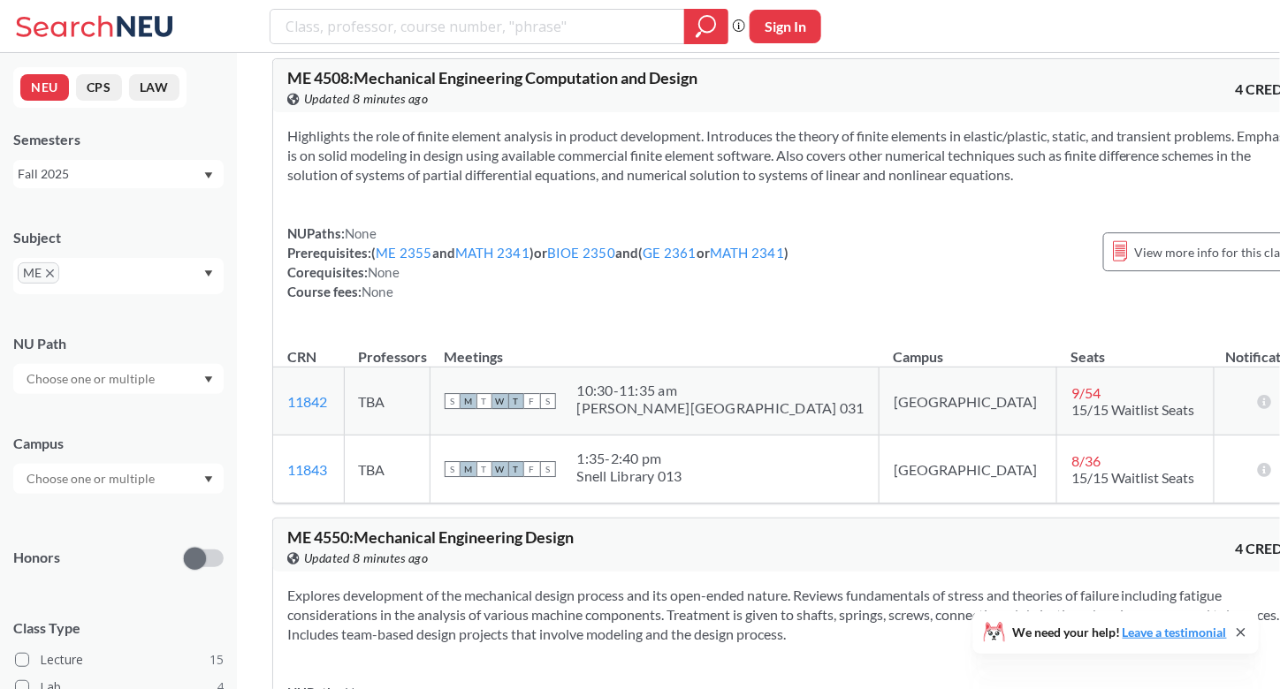
scroll to position [8405, 0]
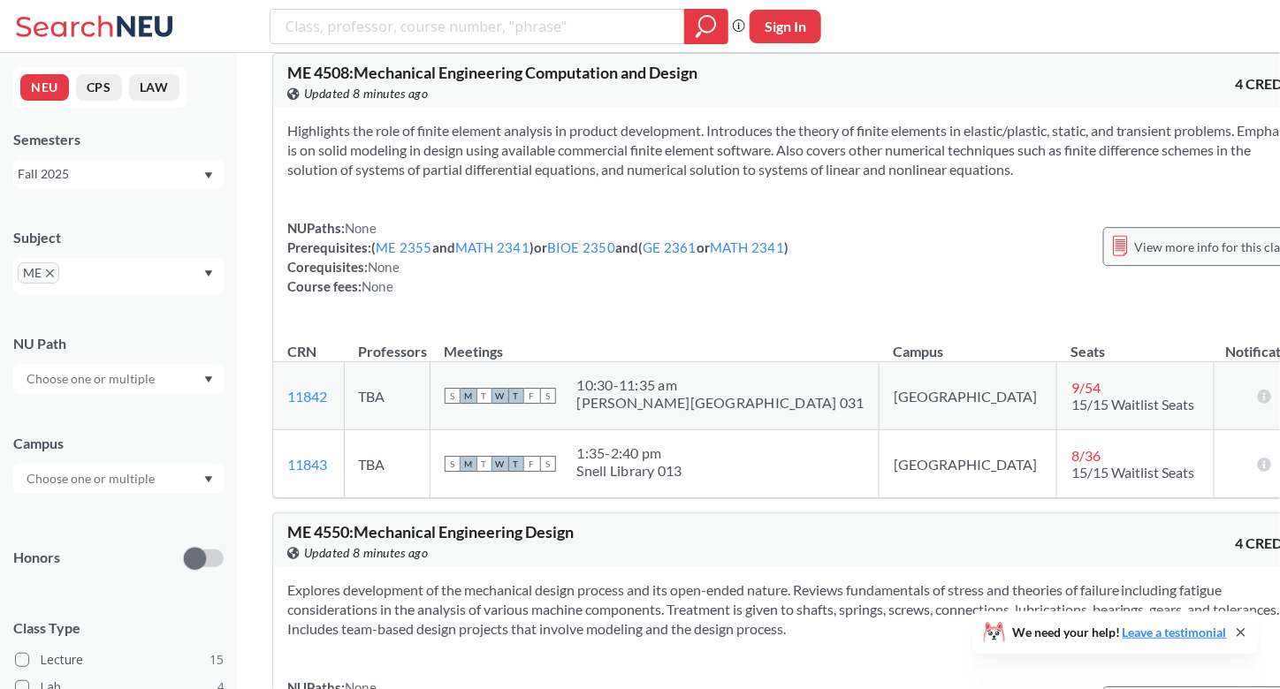
click at [1103, 266] on div "View more info for this class" at bounding box center [1202, 246] width 198 height 39
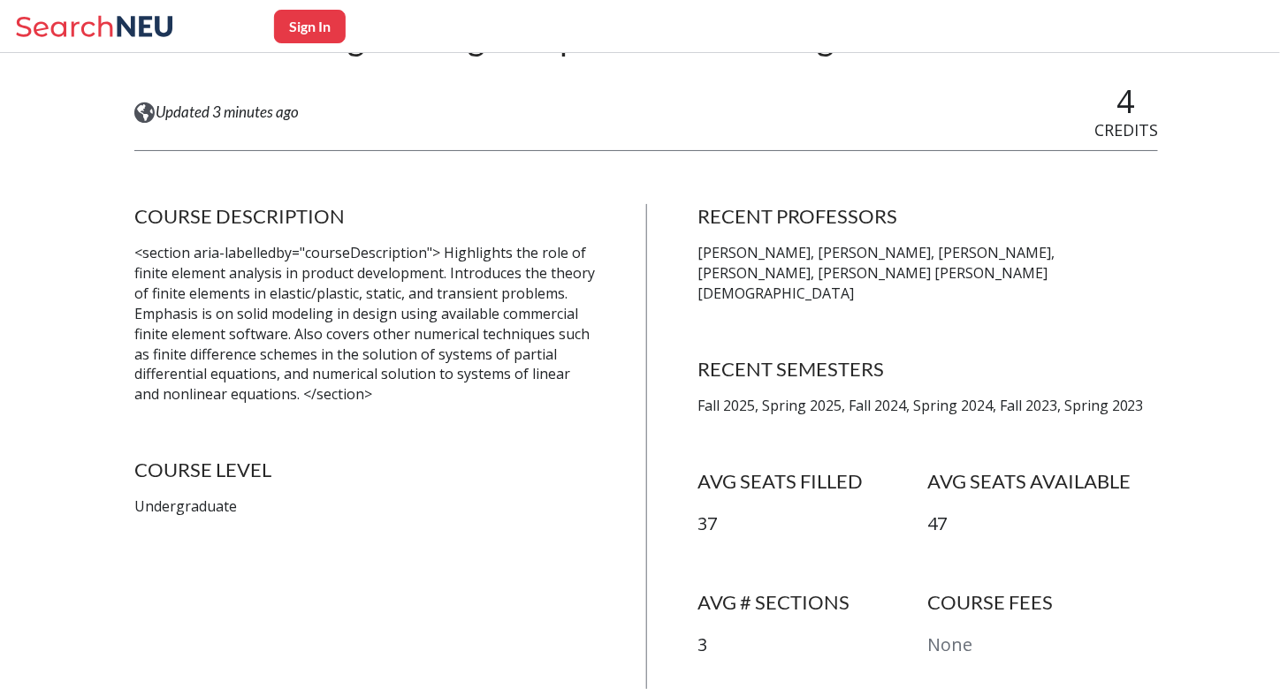
scroll to position [250, 0]
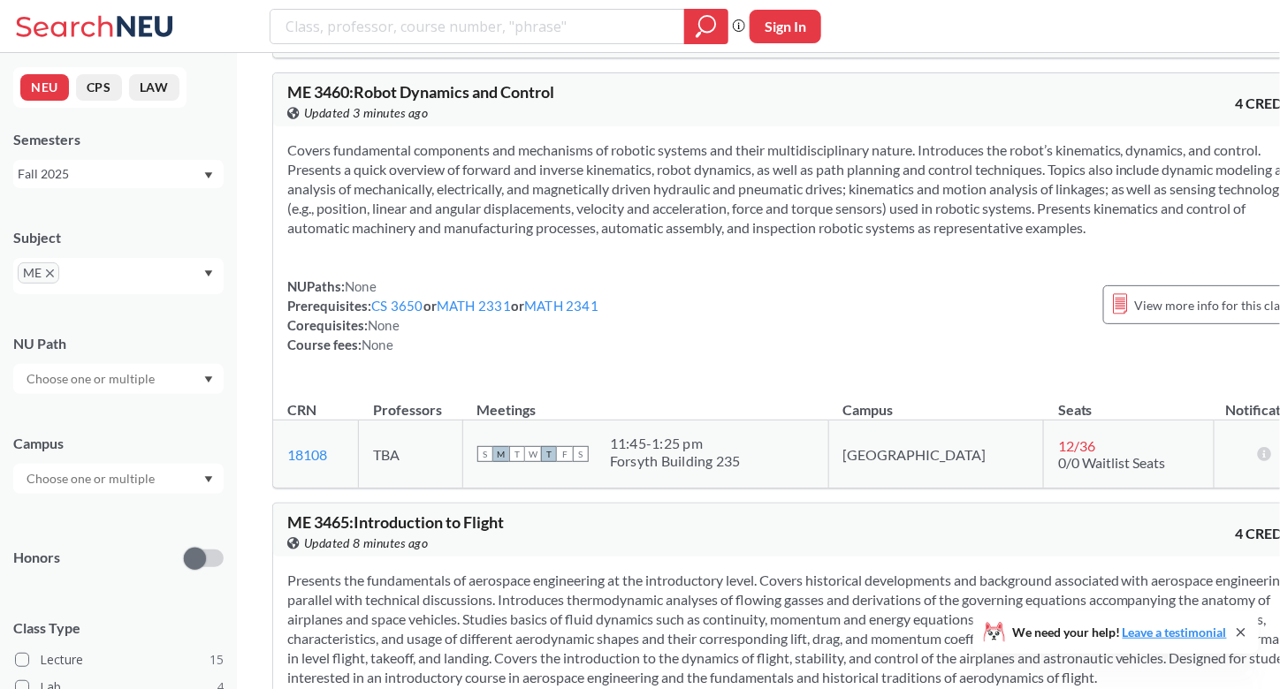
scroll to position [5104, 0]
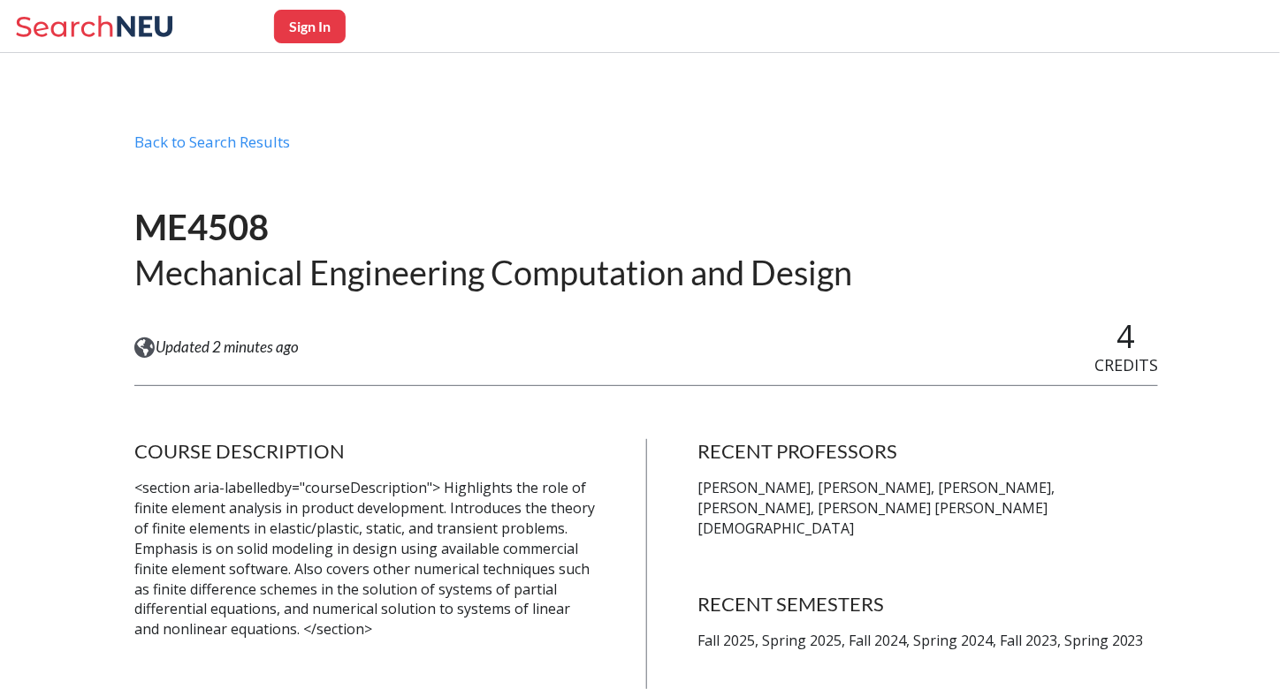
click at [144, 25] on icon at bounding box center [146, 26] width 56 height 20
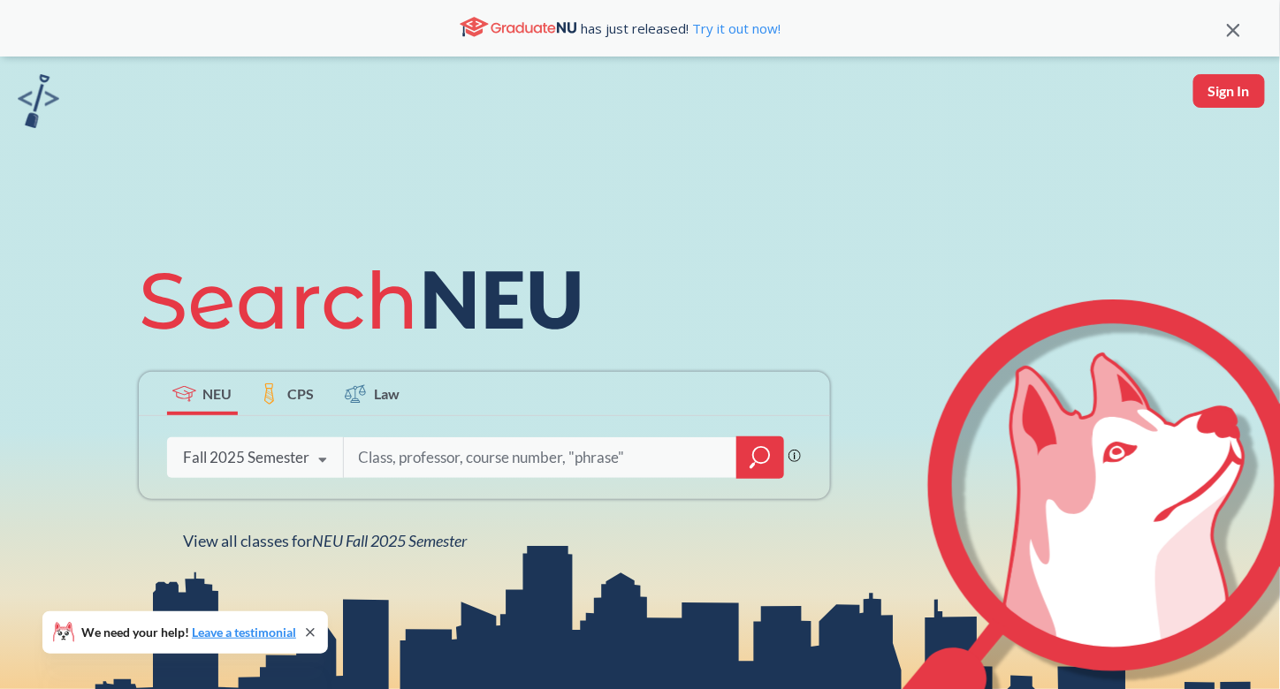
click at [393, 473] on input "search" at bounding box center [541, 457] width 368 height 37
type input "thermodynamics"
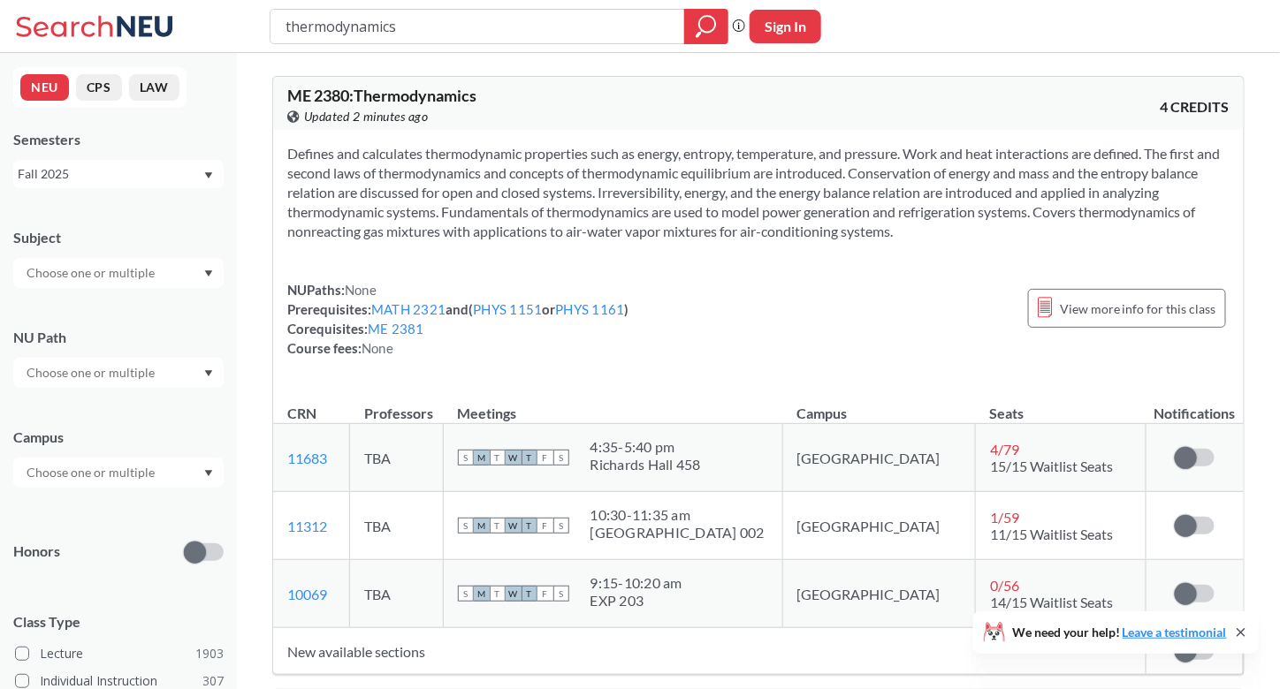
click at [421, 95] on span "ME 2380 : Thermodynamics" at bounding box center [381, 95] width 189 height 19
click at [1075, 308] on span "View more info for this class" at bounding box center [1138, 309] width 156 height 22
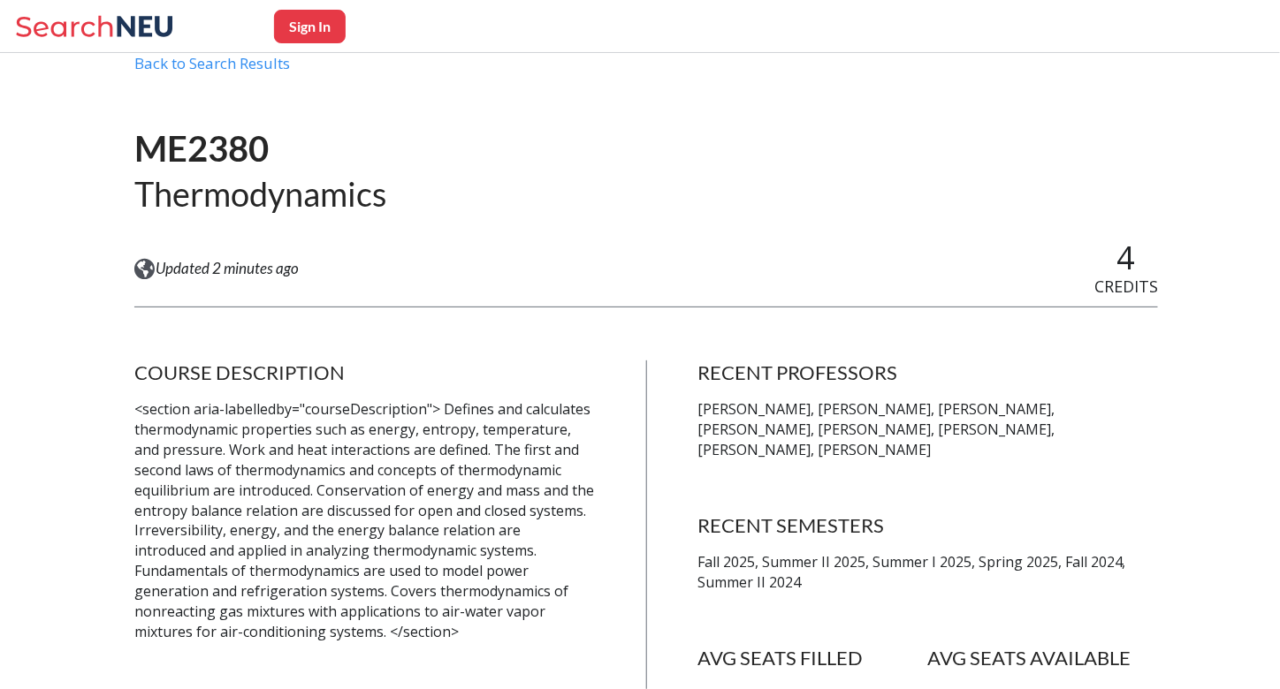
scroll to position [69, 0]
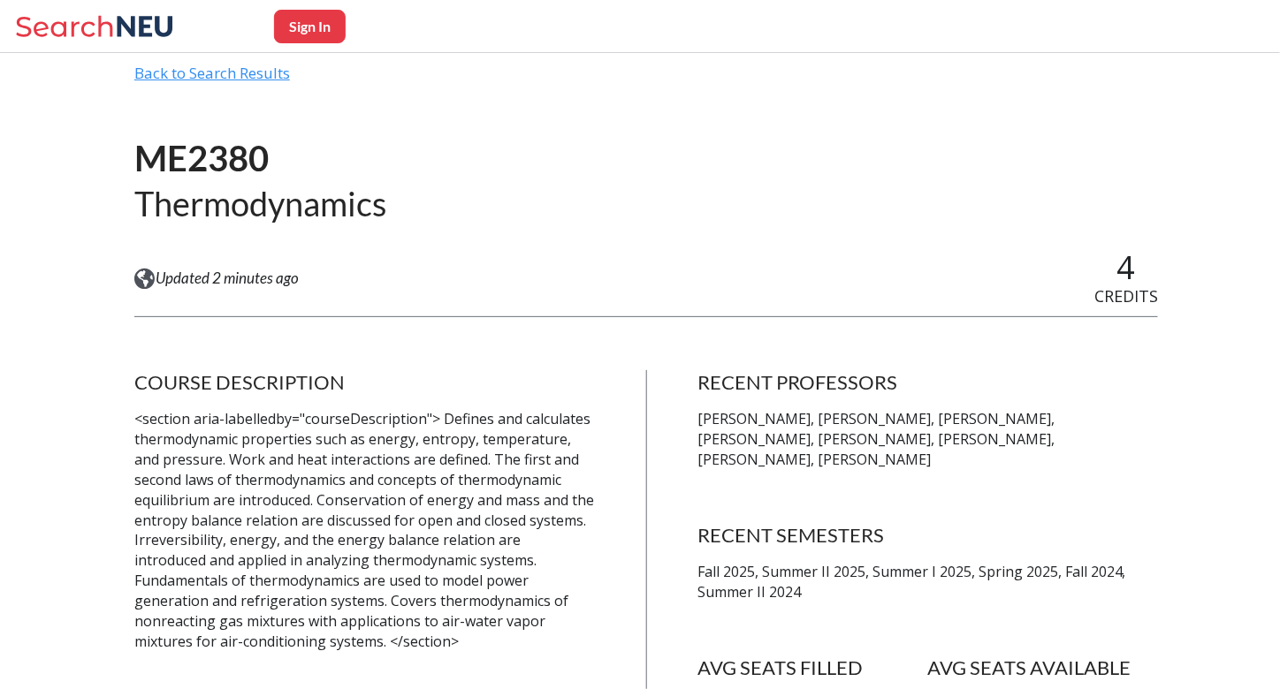
click at [171, 69] on div "Back to Search Results" at bounding box center [646, 81] width 1024 height 34
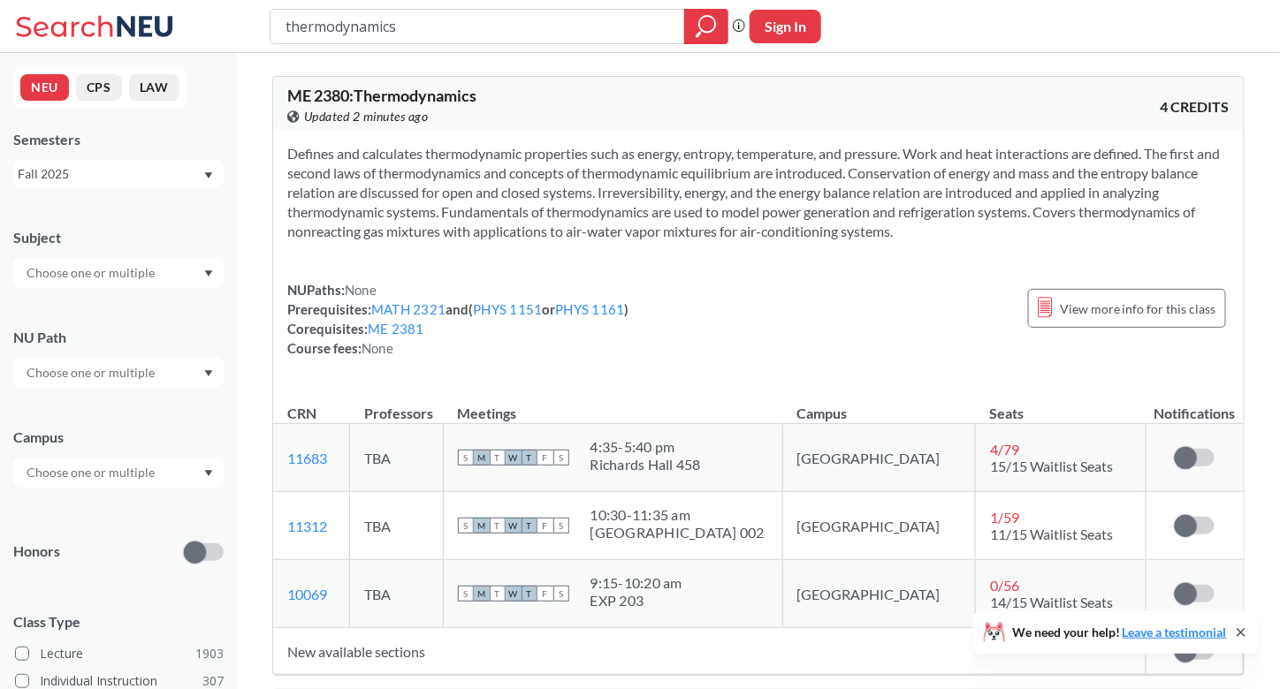
click at [415, 486] on td "TBA" at bounding box center [396, 458] width 93 height 68
click at [403, 452] on td "TBA" at bounding box center [396, 458] width 93 height 68
click at [311, 455] on link "11683" at bounding box center [307, 458] width 40 height 17
drag, startPoint x: 753, startPoint y: 521, endPoint x: 653, endPoint y: 523, distance: 99.9
click at [653, 523] on div "S M T W T F S 10:30 - 11:35 am East Village 002" at bounding box center [613, 525] width 310 height 39
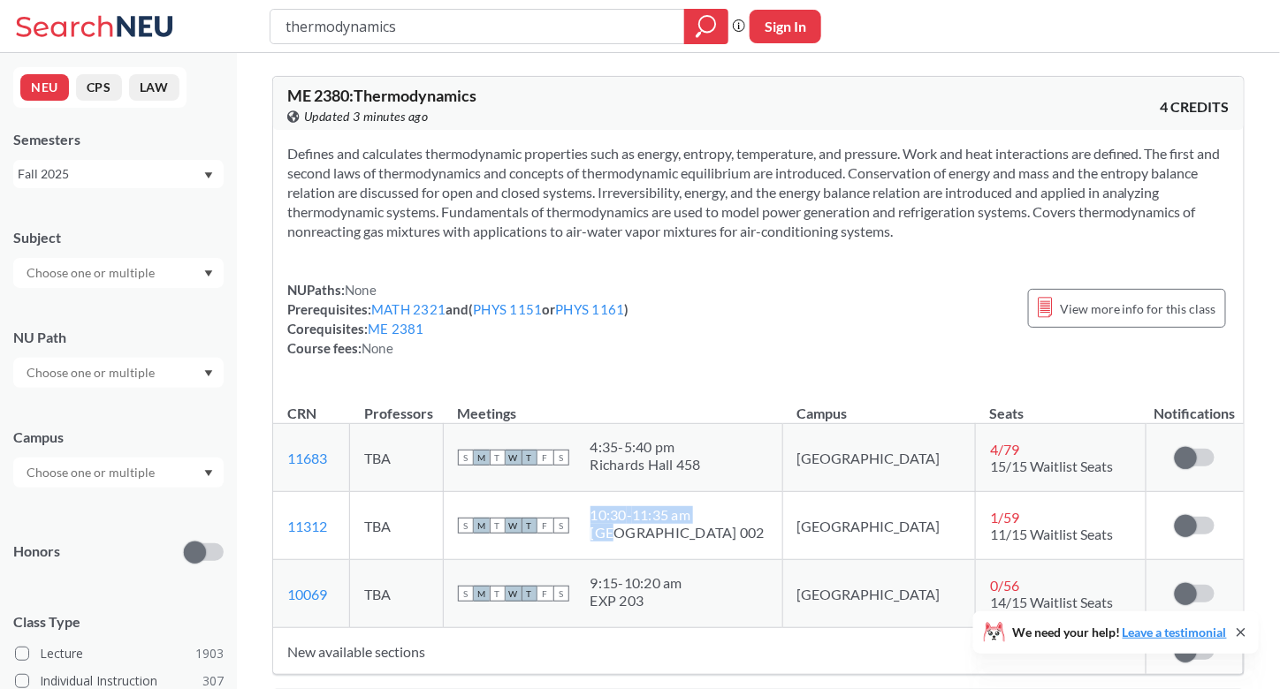
click at [697, 534] on div "[GEOGRAPHIC_DATA] 002" at bounding box center [677, 533] width 174 height 18
